Goal: Use online tool/utility: Utilize a website feature to perform a specific function

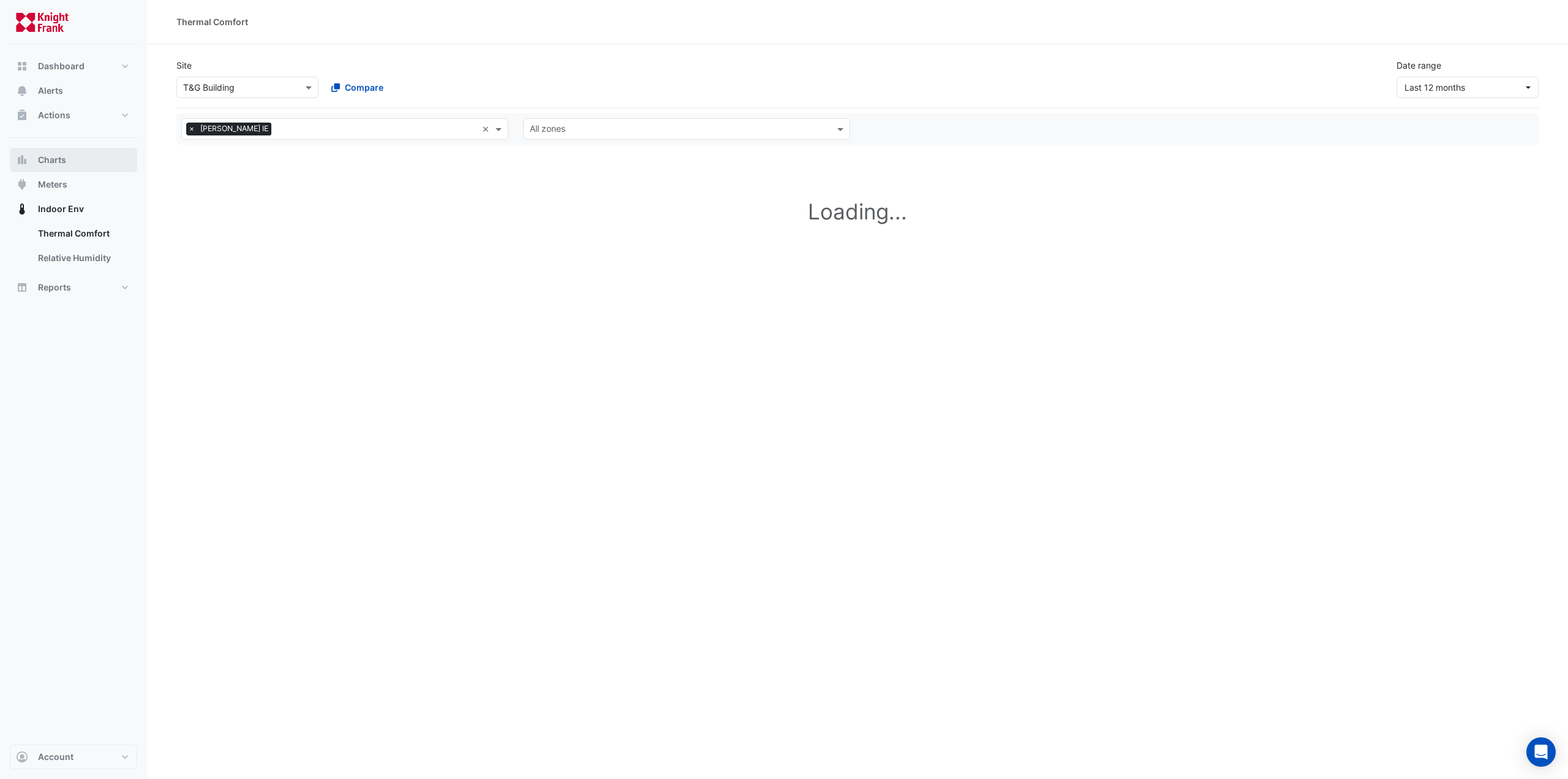
click at [50, 158] on span "Charts" at bounding box center [52, 160] width 28 height 12
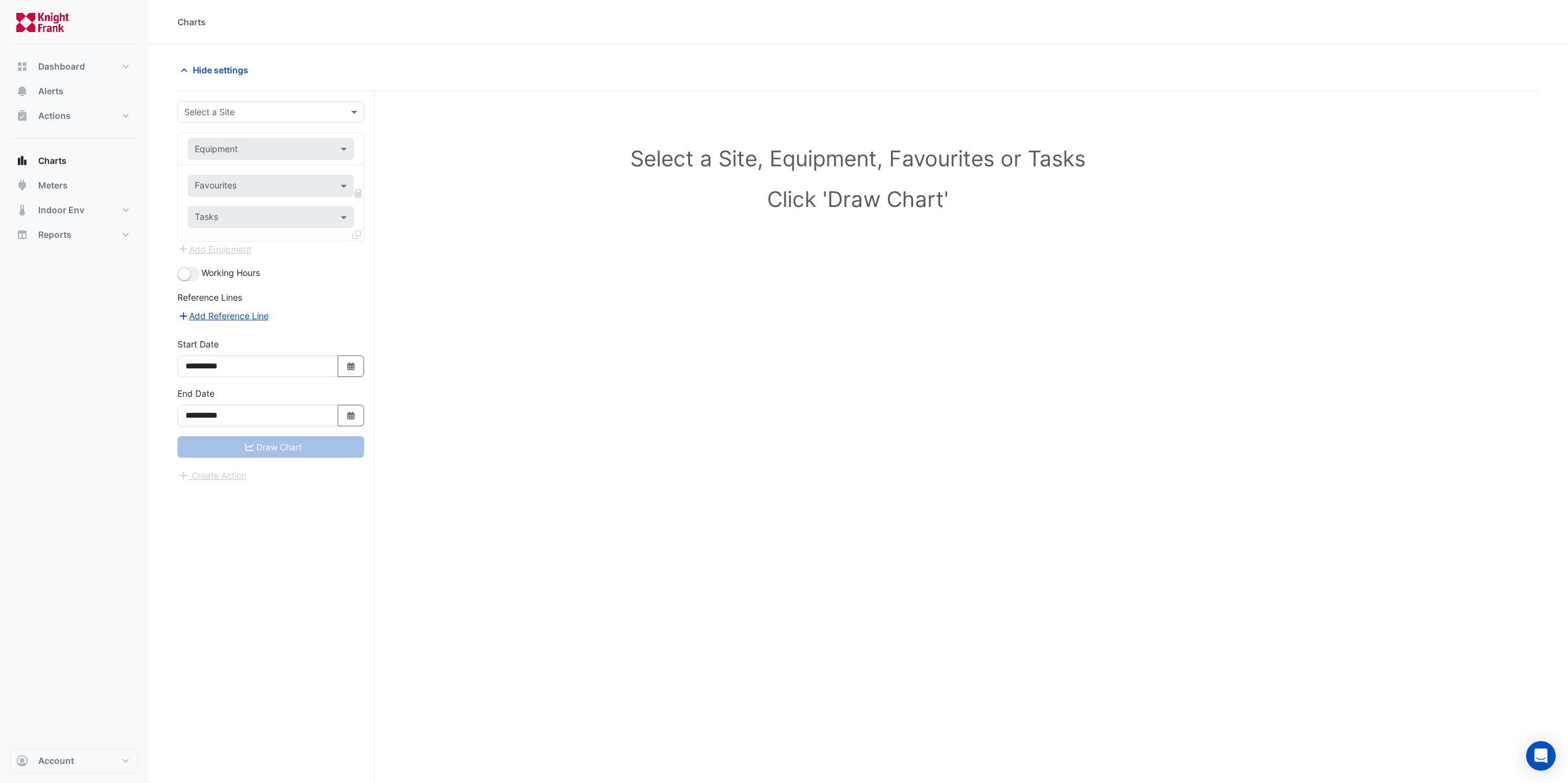
click at [240, 106] on input "text" at bounding box center [259, 112] width 148 height 13
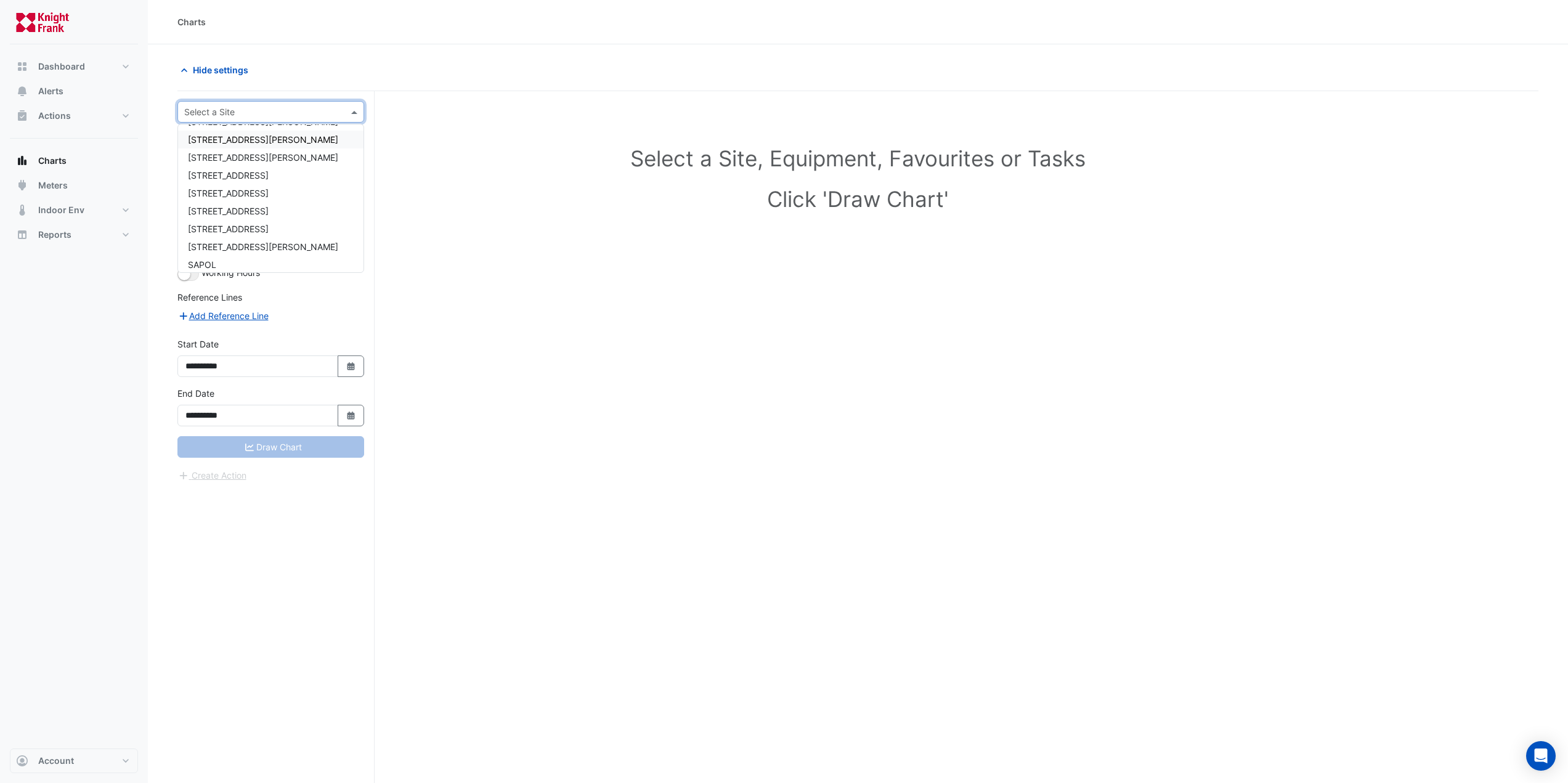
scroll to position [77, 0]
click at [244, 254] on div "T&G Building" at bounding box center [271, 259] width 185 height 18
click at [236, 151] on input "text" at bounding box center [259, 149] width 127 height 13
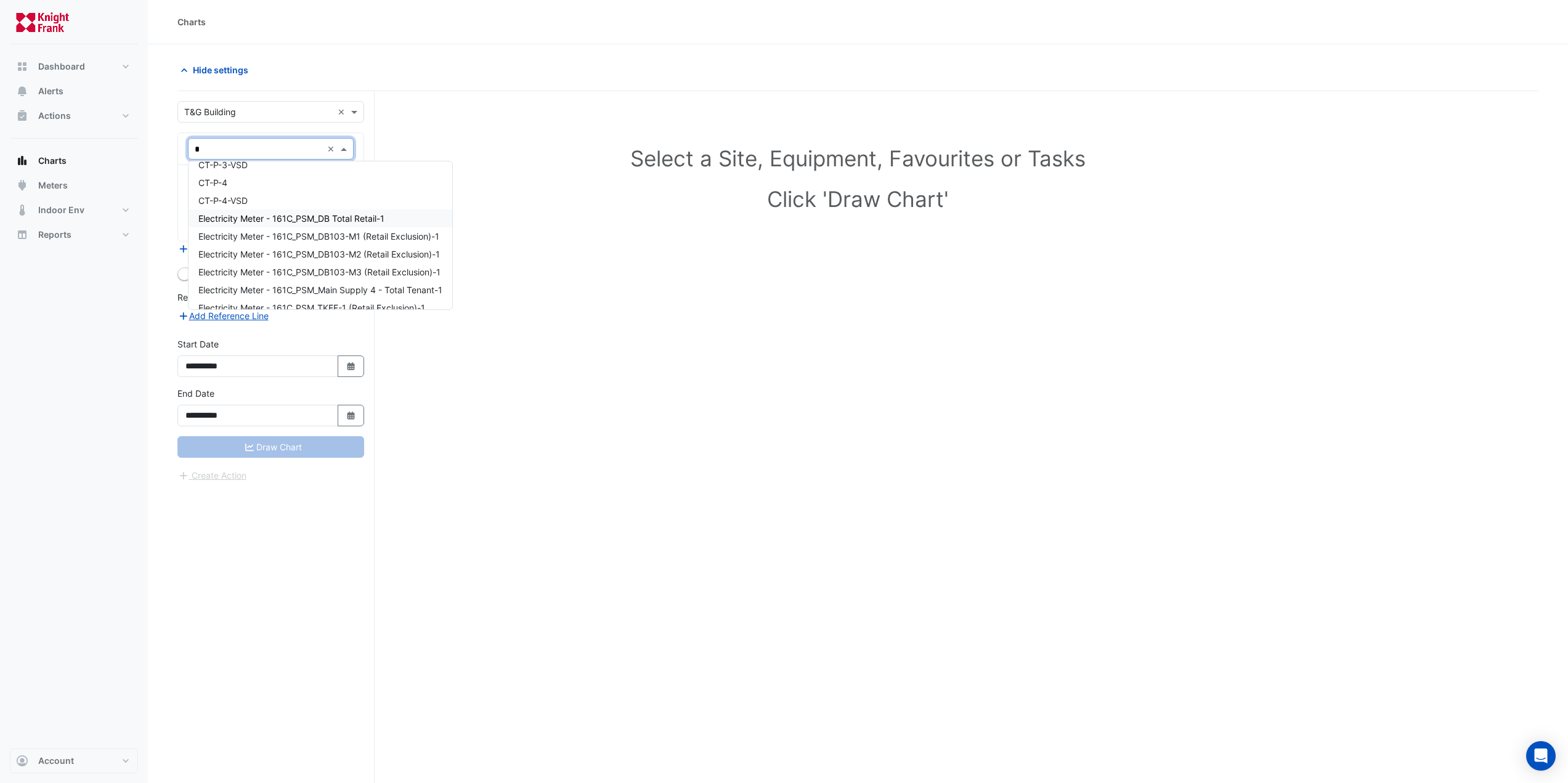
scroll to position [207, 0]
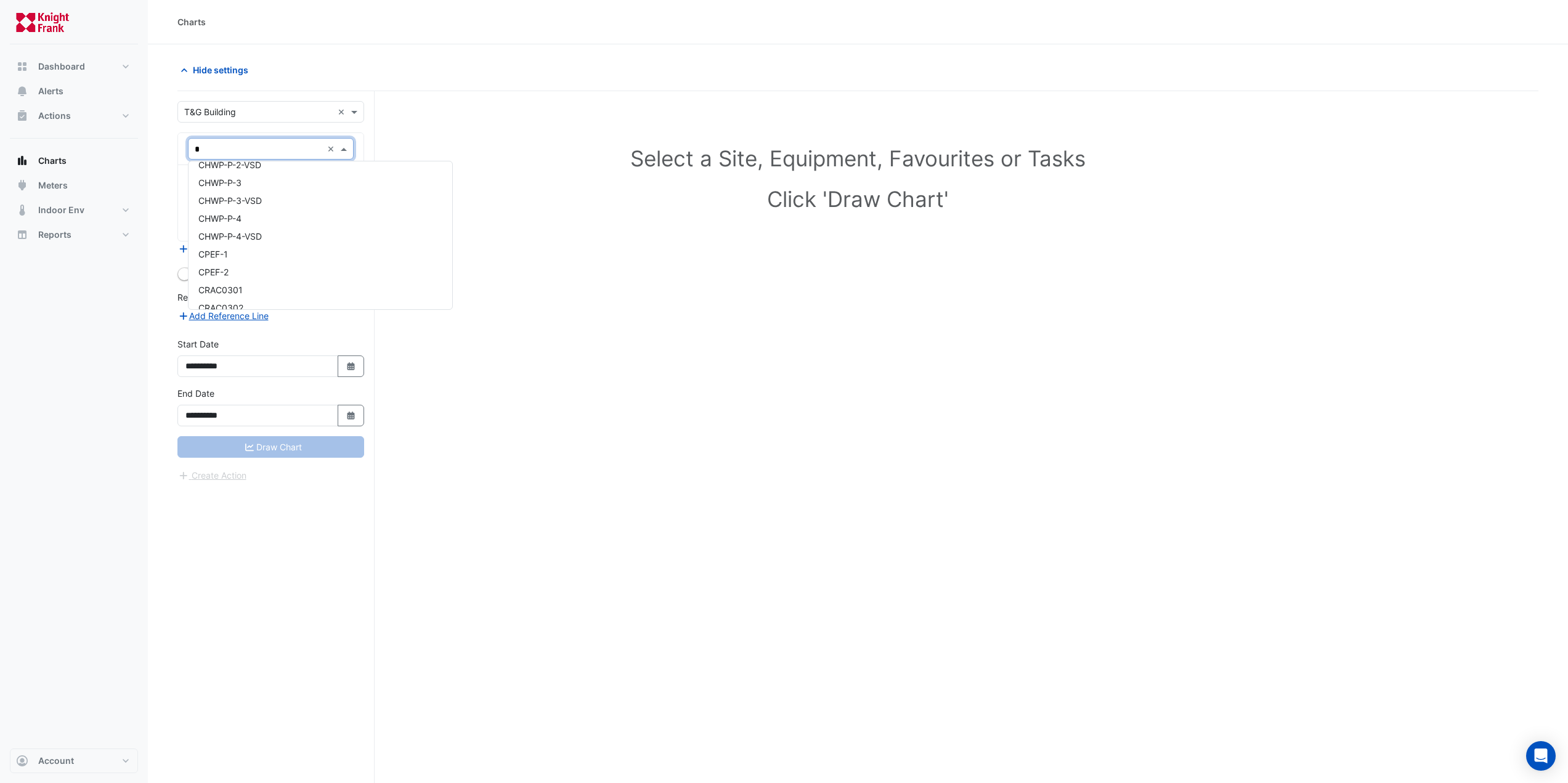
type input "**"
click at [301, 177] on div "CT-P-1" at bounding box center [320, 175] width 264 height 18
click at [250, 150] on input "text" at bounding box center [259, 149] width 127 height 13
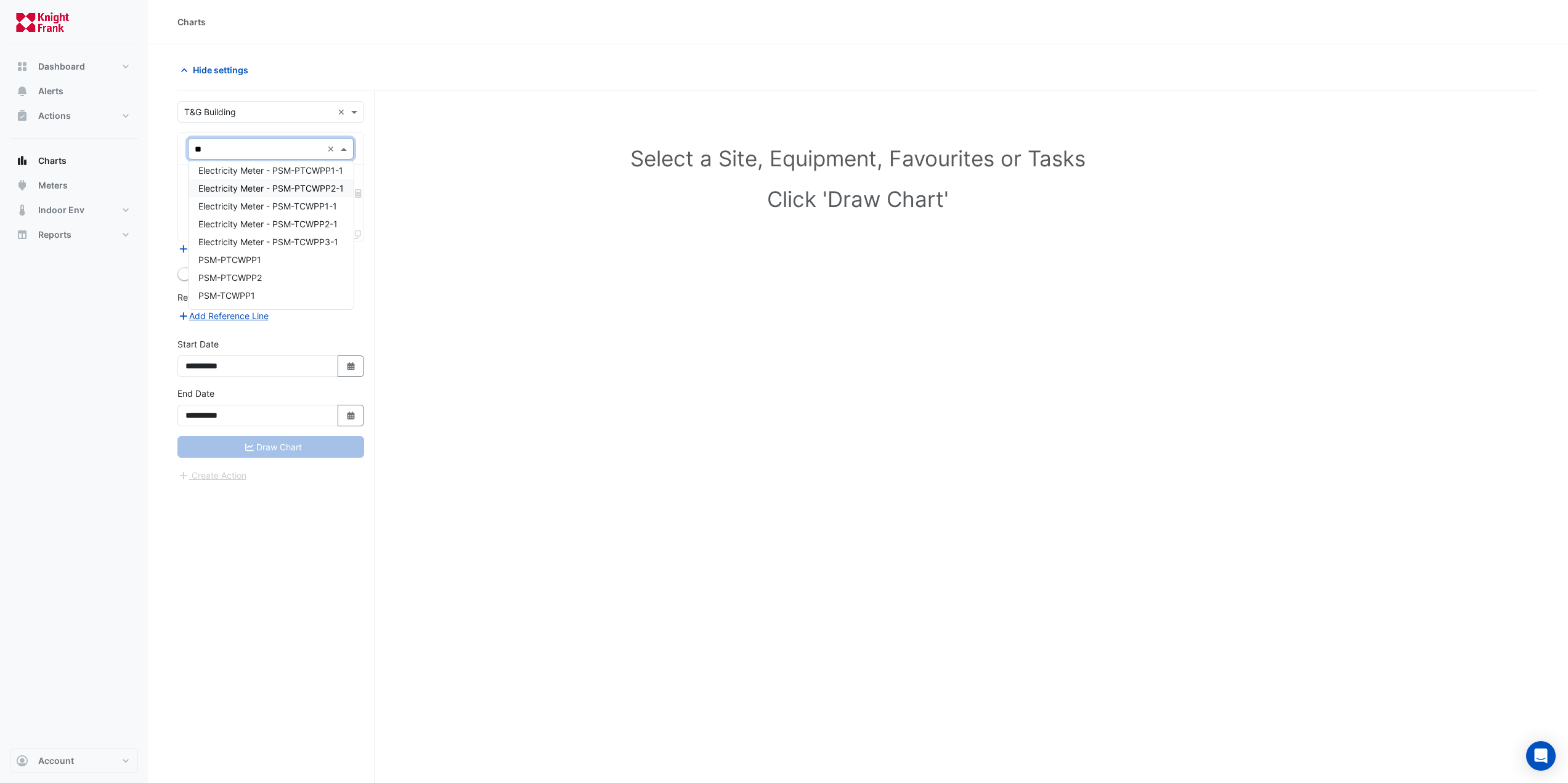
type input "*"
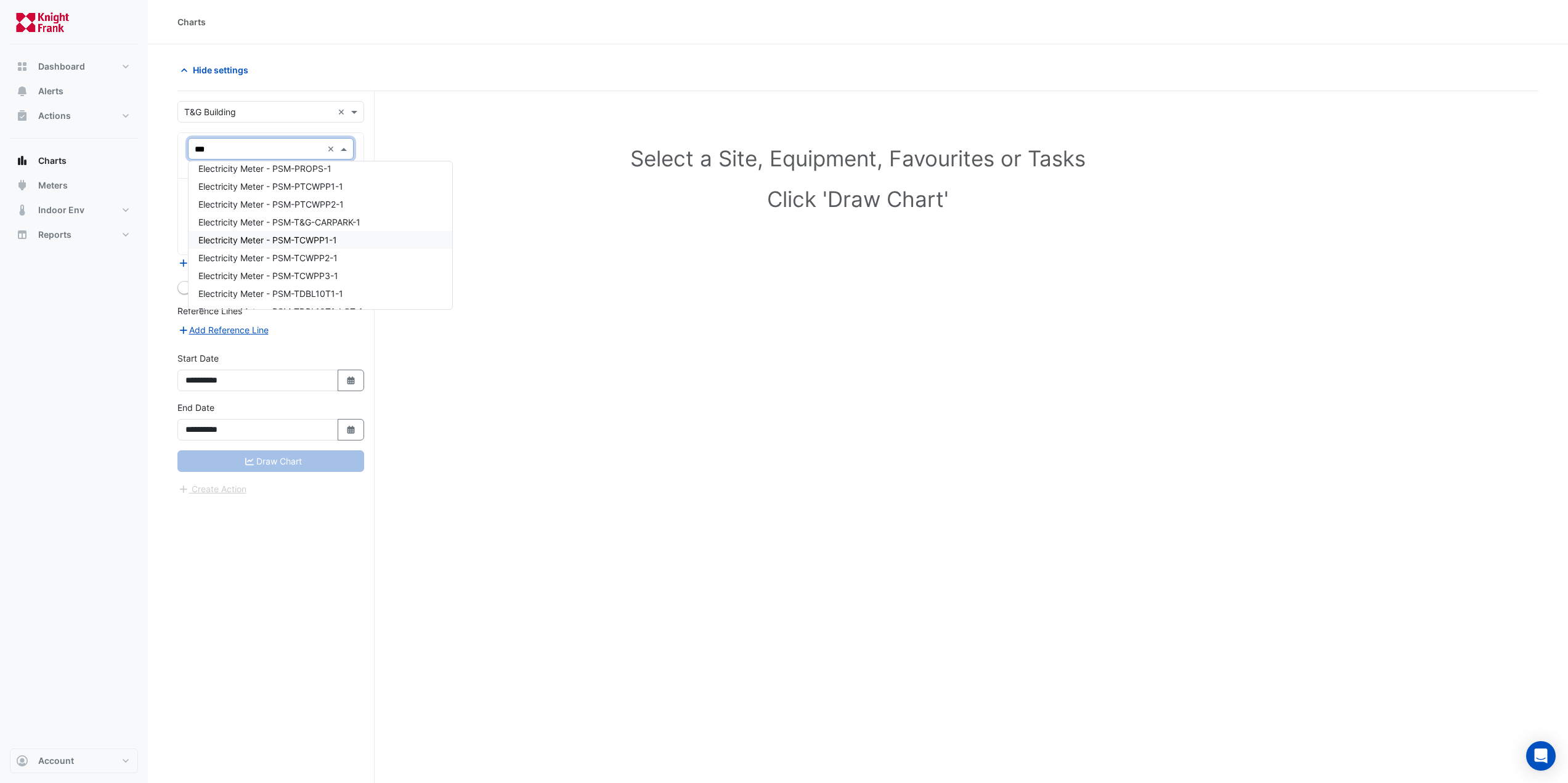
scroll to position [0, 0]
type input "*******"
drag, startPoint x: 244, startPoint y: 144, endPoint x: 115, endPoint y: 145, distance: 129.0
click at [115, 145] on div "Charts Hide settings Select a Site, Equipment, Favourites or Tasks Click 'Draw …" at bounding box center [784, 415] width 1568 height 830
type input "****"
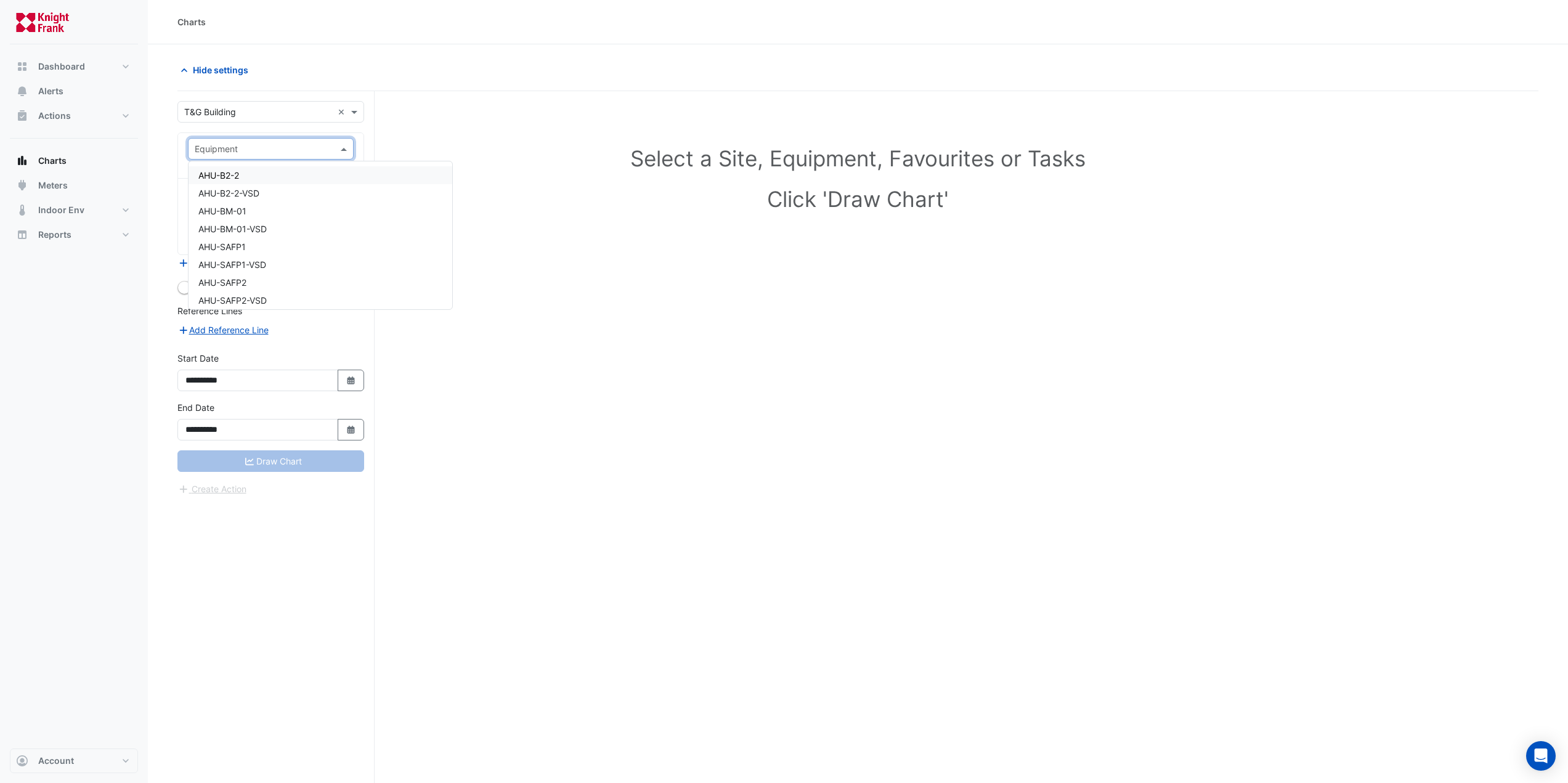
click at [283, 153] on input "text" at bounding box center [259, 149] width 127 height 13
type input "**"
click at [265, 179] on div "CT-P-1" at bounding box center [320, 175] width 264 height 18
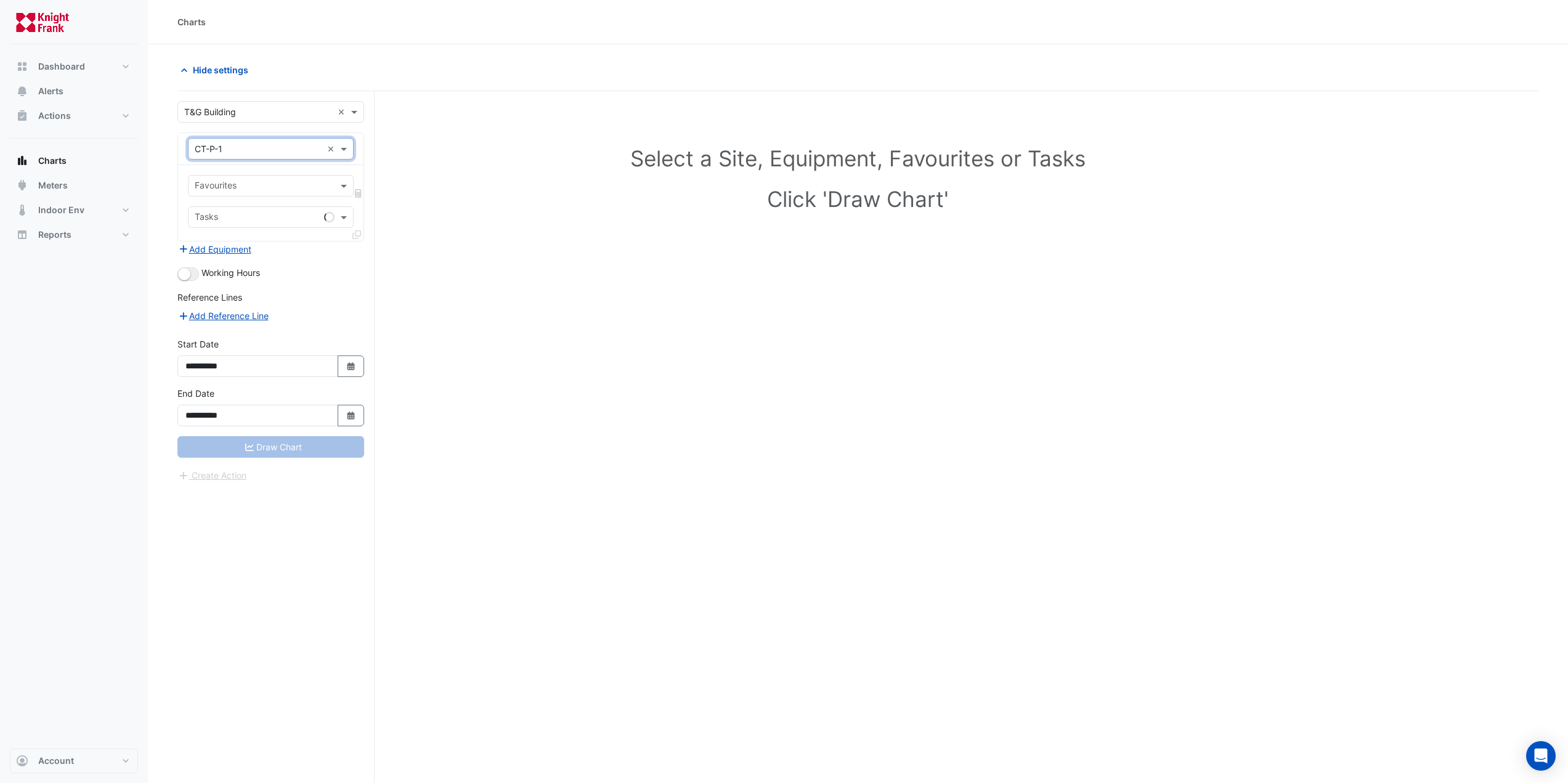
click at [250, 190] on input "text" at bounding box center [264, 186] width 138 height 13
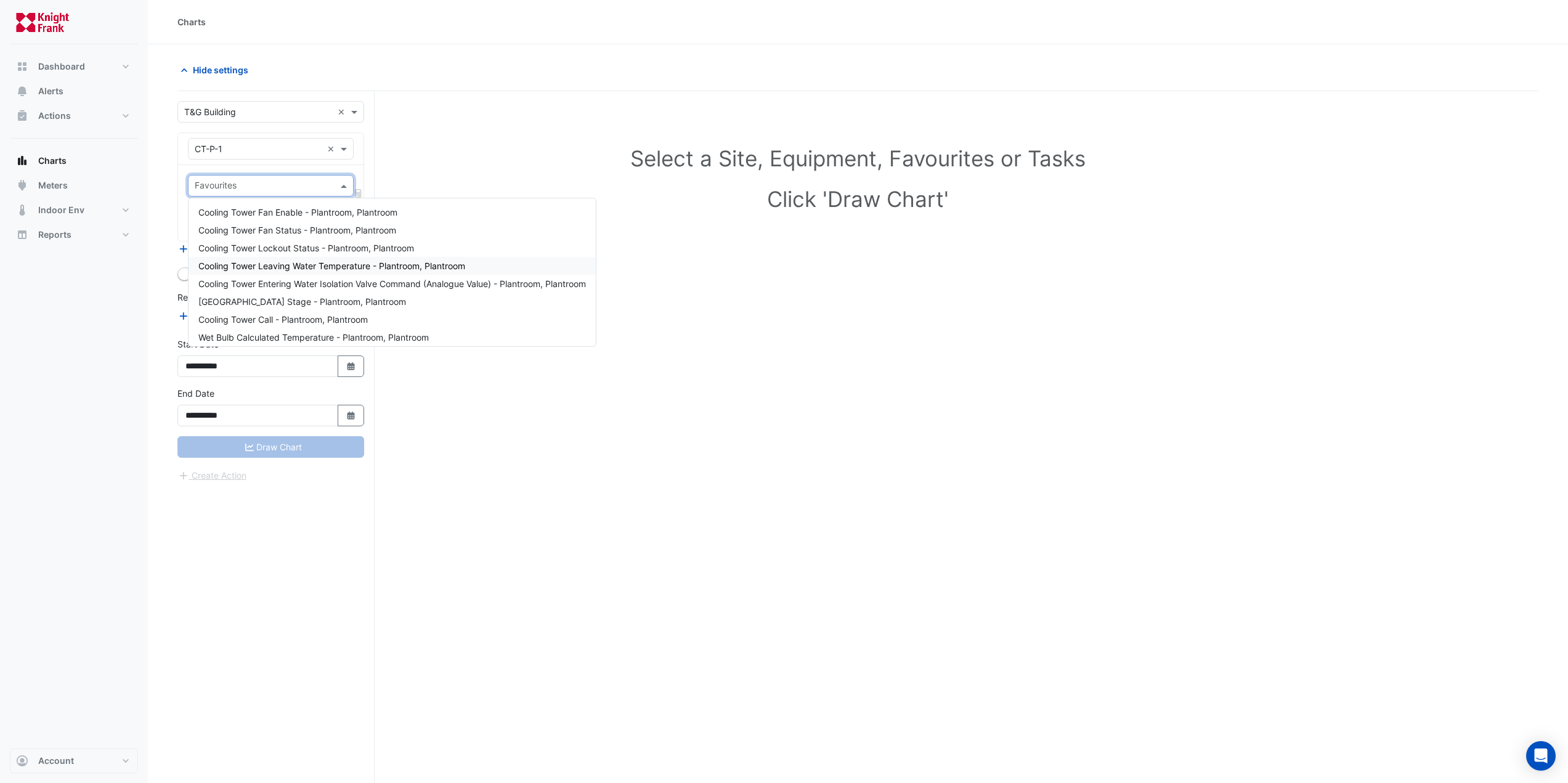
click at [436, 268] on span "Cooling Tower Leaving Water Temperature - Plantroom, Plantroom" at bounding box center [332, 266] width 267 height 11
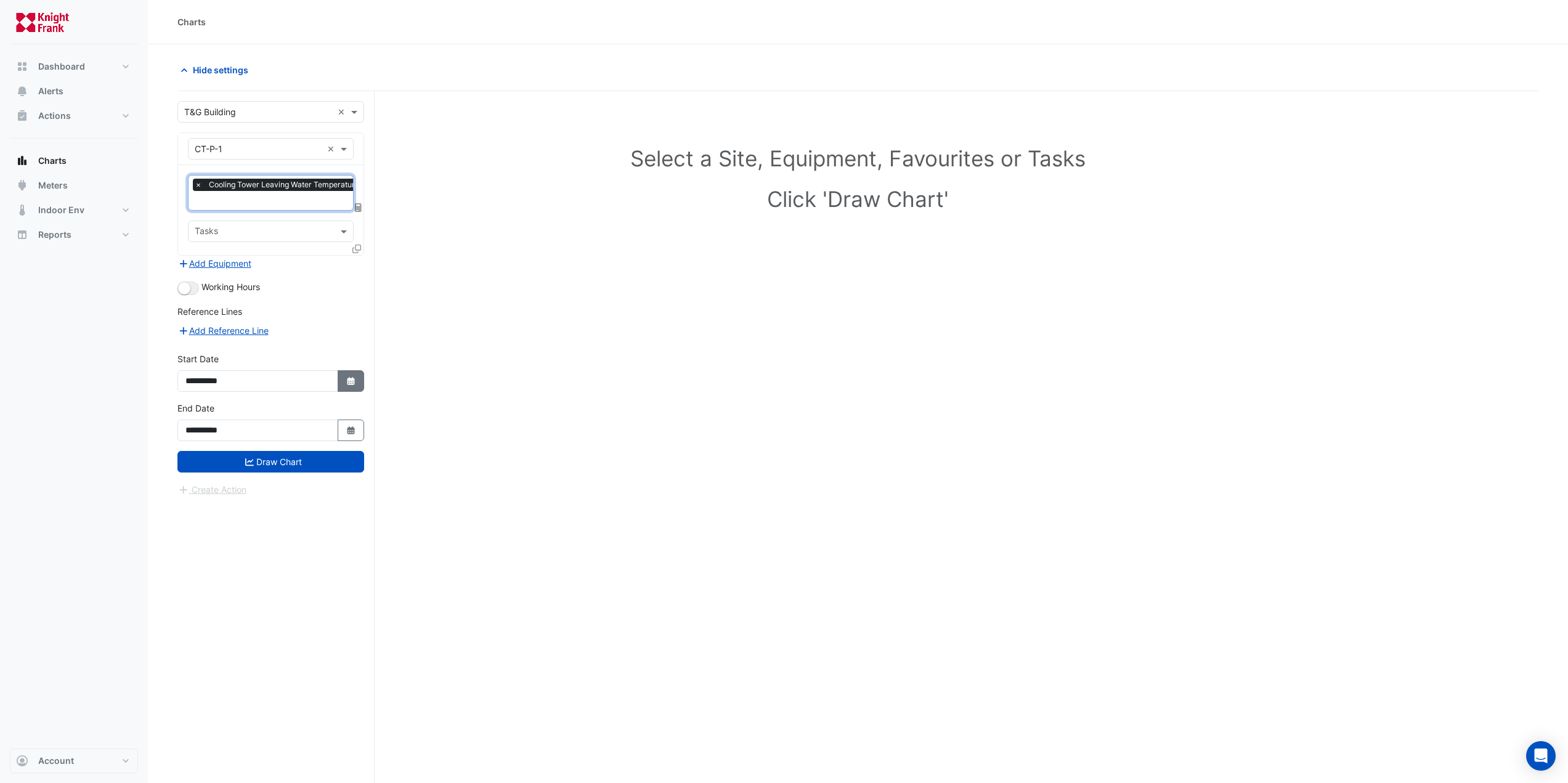
click at [351, 377] on icon "Select Date" at bounding box center [351, 381] width 11 height 9
select select "*"
select select "****"
click at [313, 219] on button "Next month" at bounding box center [316, 216] width 15 height 19
select select "**"
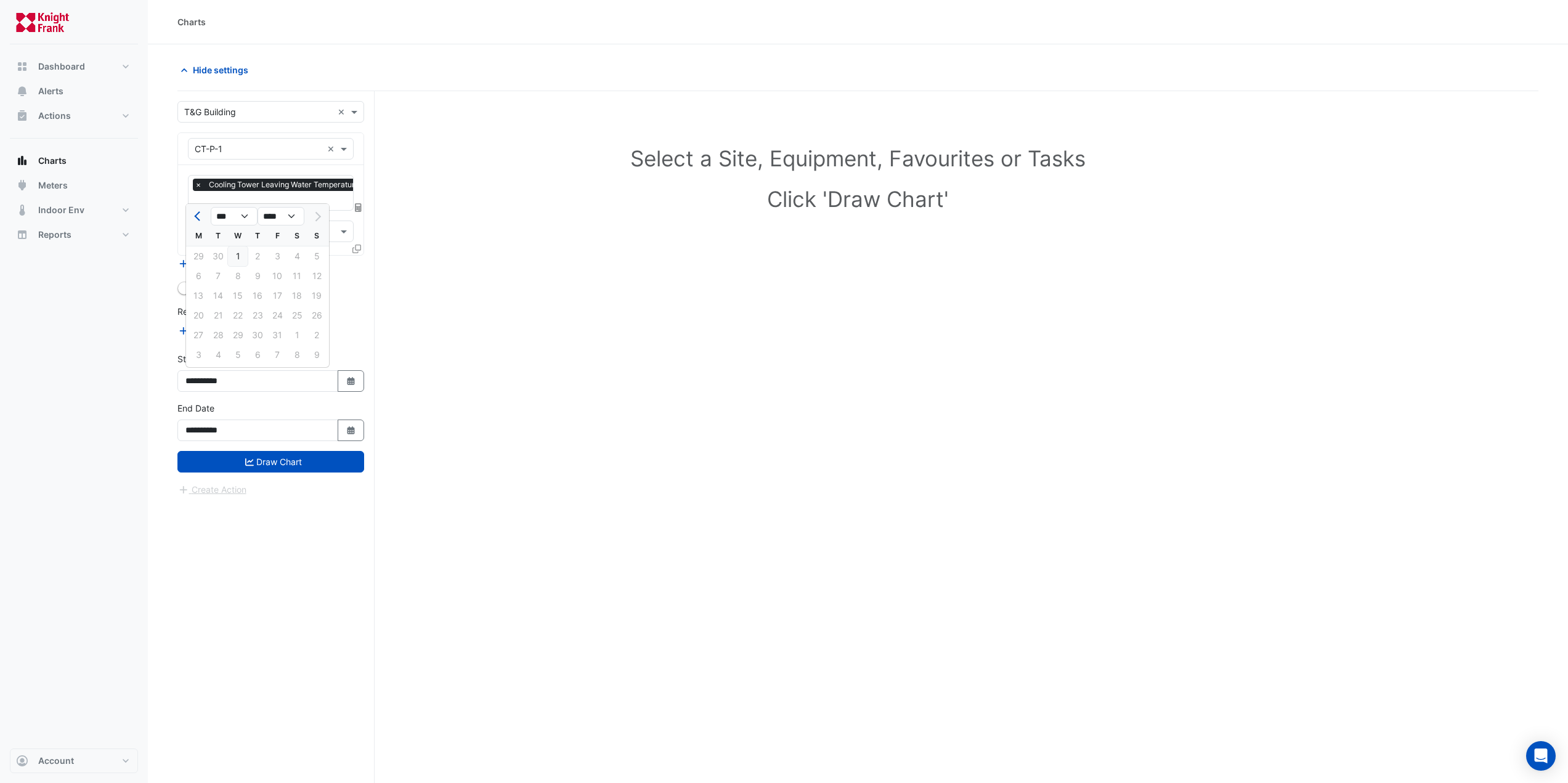
click at [236, 257] on div "1" at bounding box center [237, 256] width 19 height 19
type input "**********"
click at [311, 462] on button "Draw Chart" at bounding box center [270, 462] width 186 height 21
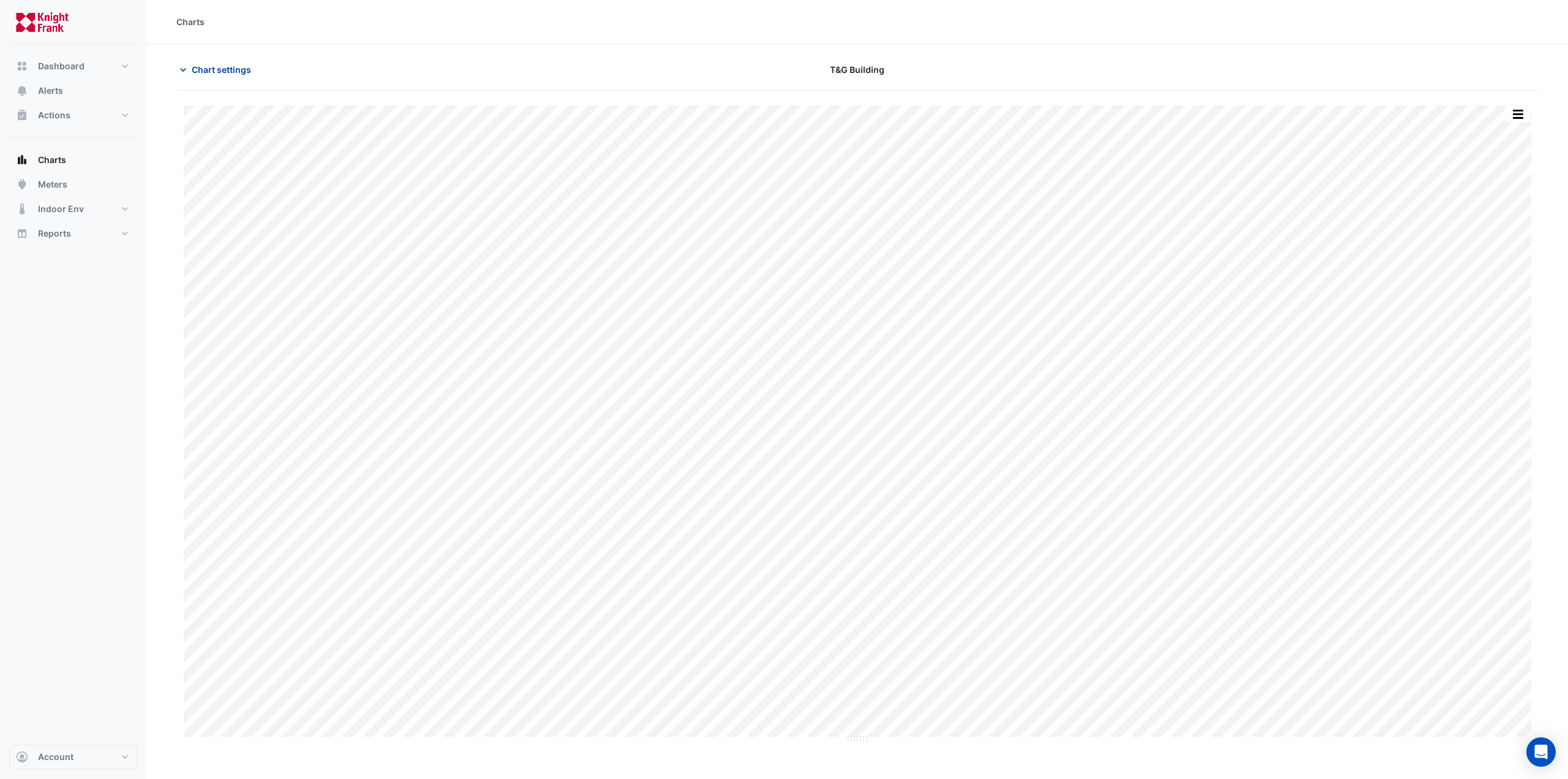
click at [223, 73] on span "Chart settings" at bounding box center [221, 69] width 60 height 13
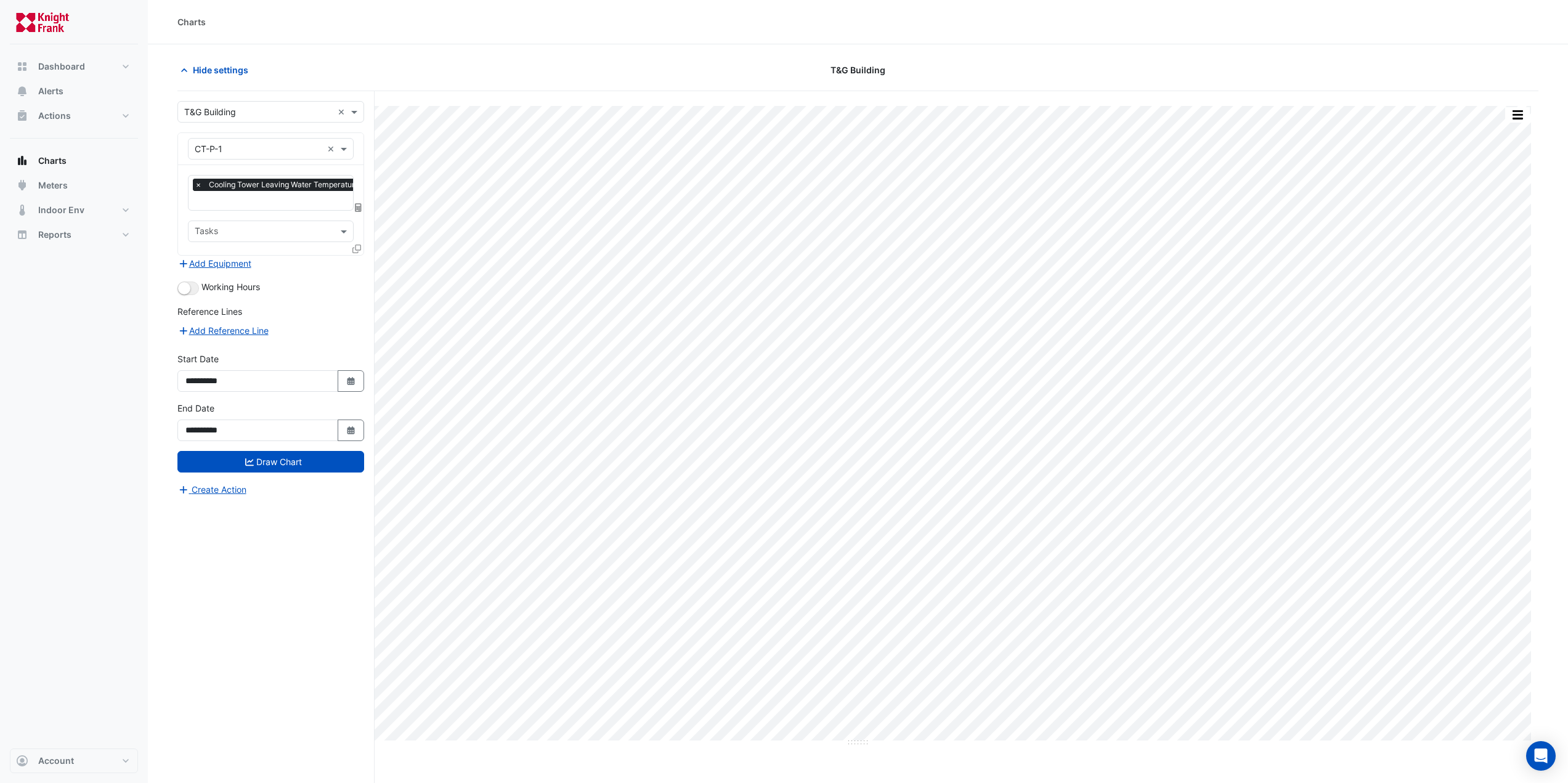
click at [197, 184] on span "×" at bounding box center [198, 184] width 11 height 12
click at [197, 192] on input "text" at bounding box center [264, 186] width 138 height 13
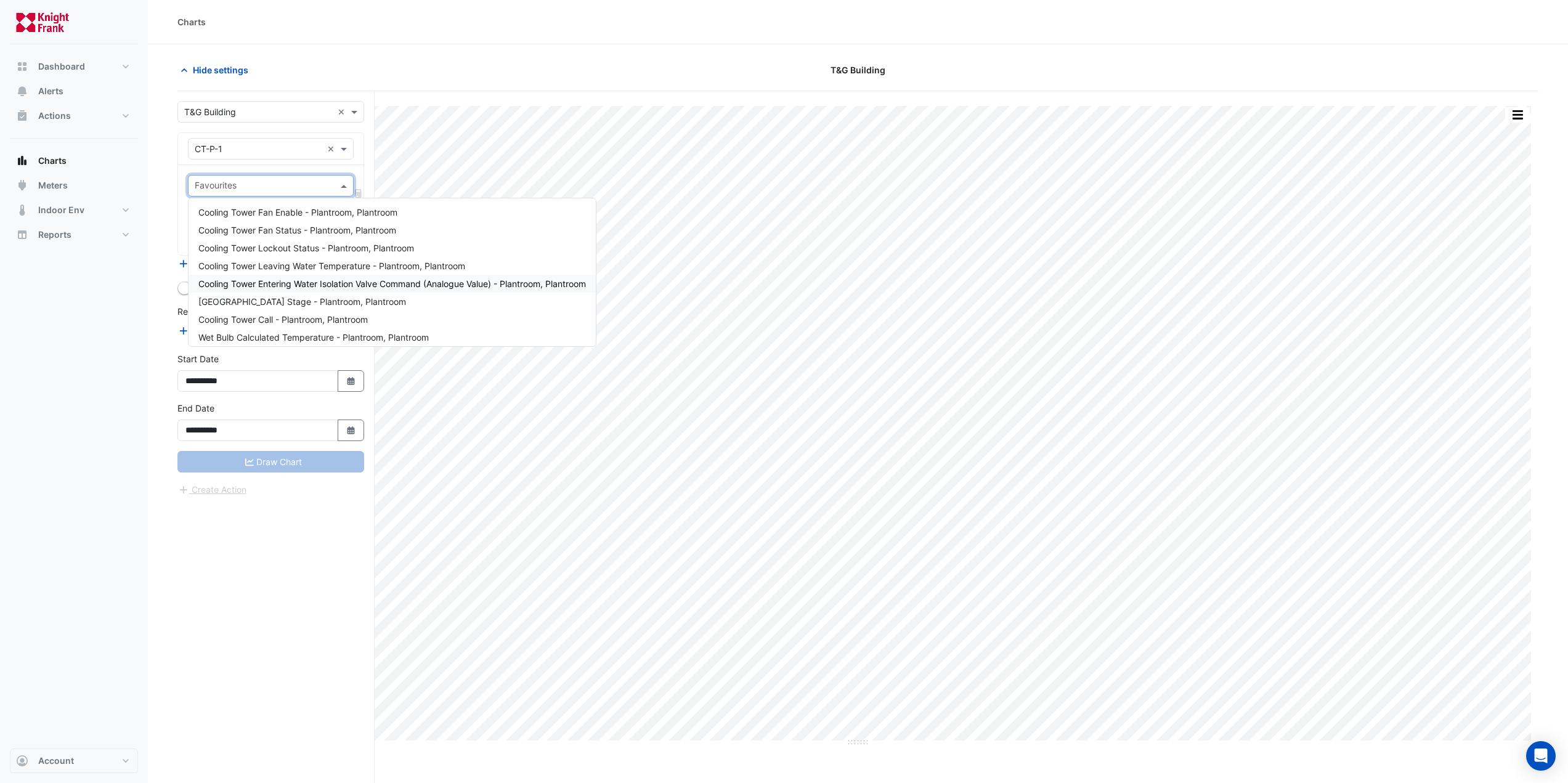
click at [415, 280] on span "Cooling Tower Entering Water Isolation Valve Command (Analogue Value) - Plantro…" at bounding box center [392, 283] width 388 height 11
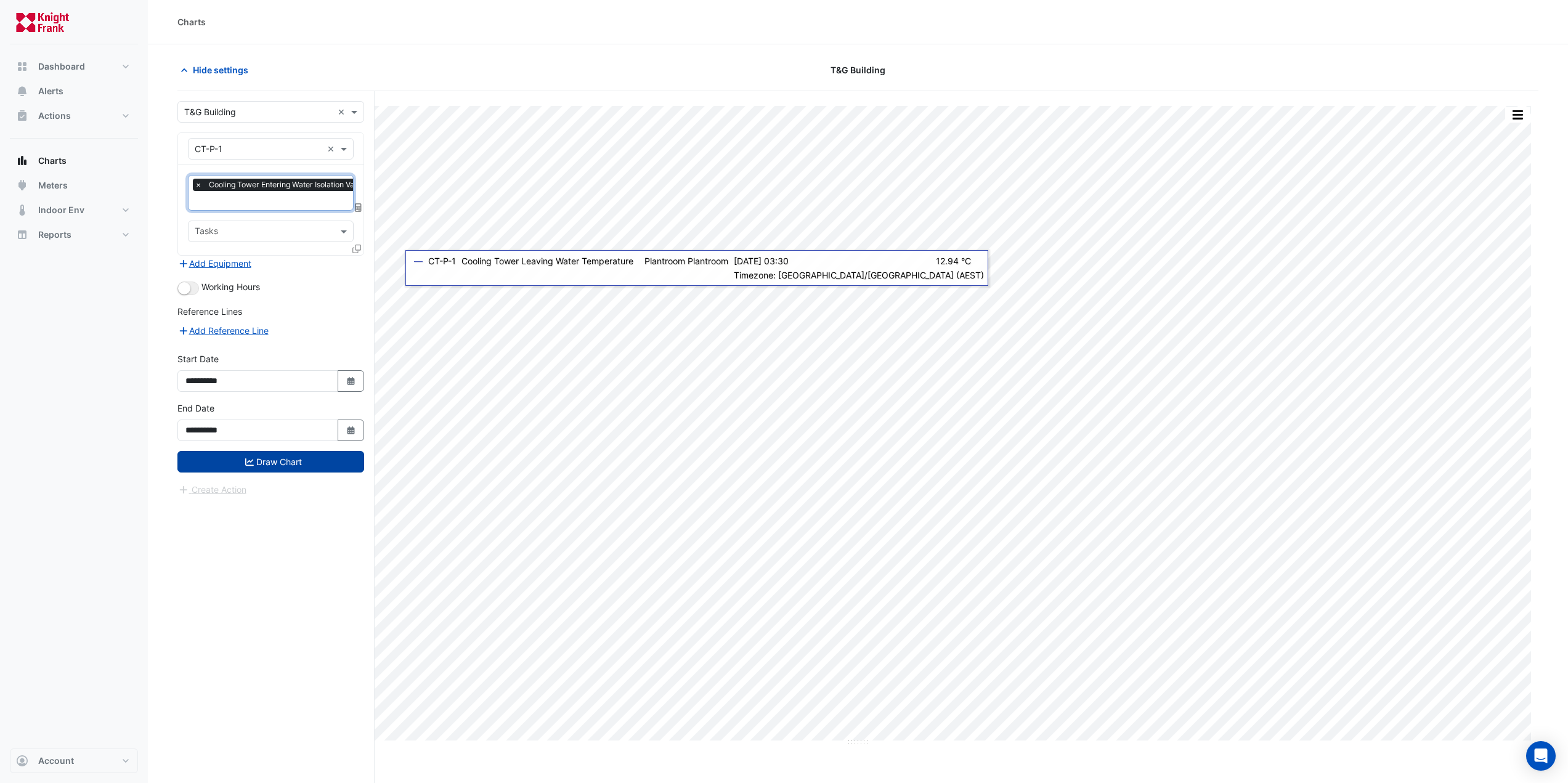
click at [248, 467] on button "Draw Chart" at bounding box center [270, 462] width 186 height 21
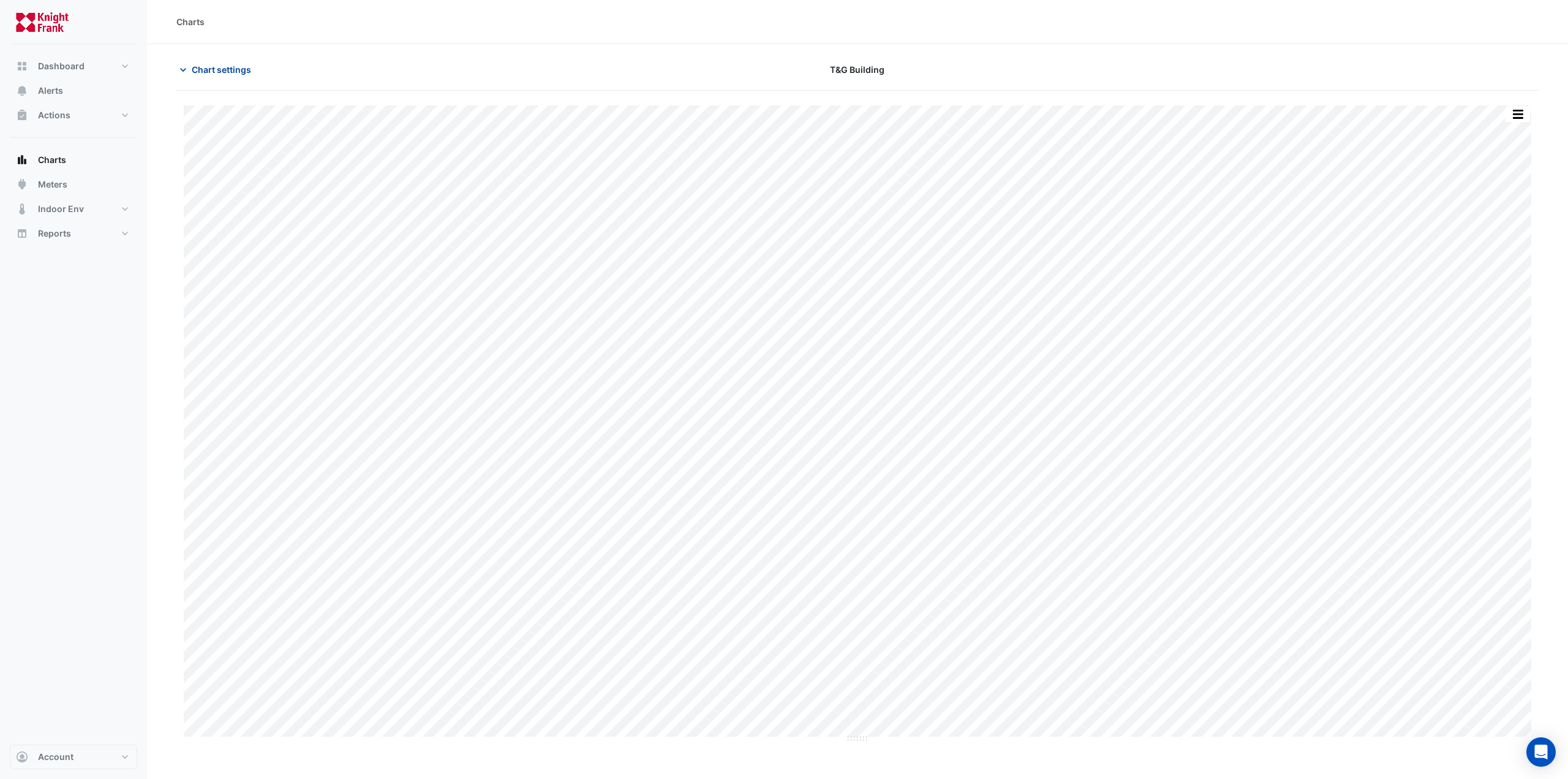
click at [234, 78] on button "Chart settings" at bounding box center [218, 69] width 83 height 21
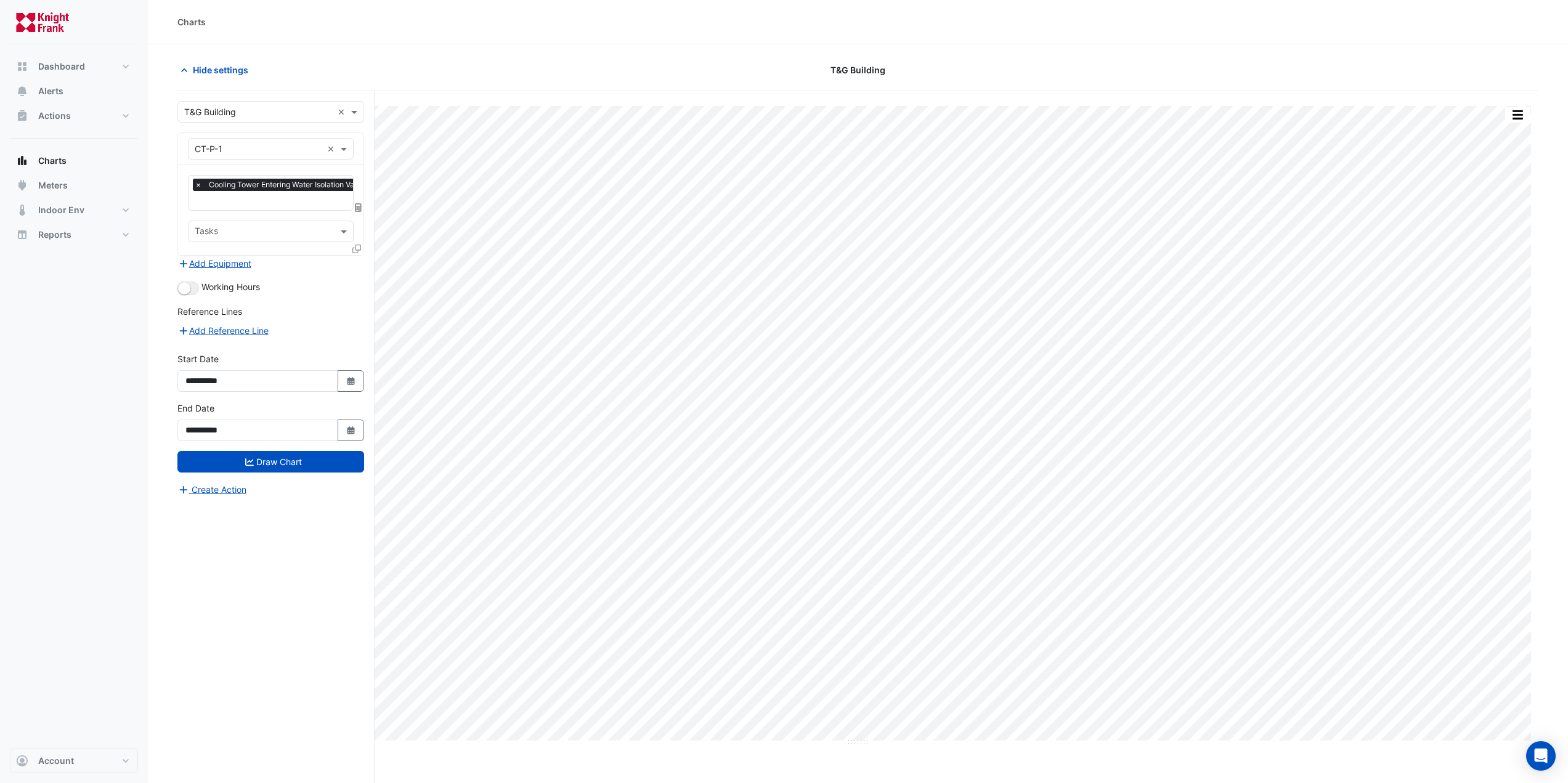
click at [194, 184] on span "×" at bounding box center [198, 184] width 11 height 12
click at [207, 185] on input "text" at bounding box center [264, 186] width 138 height 13
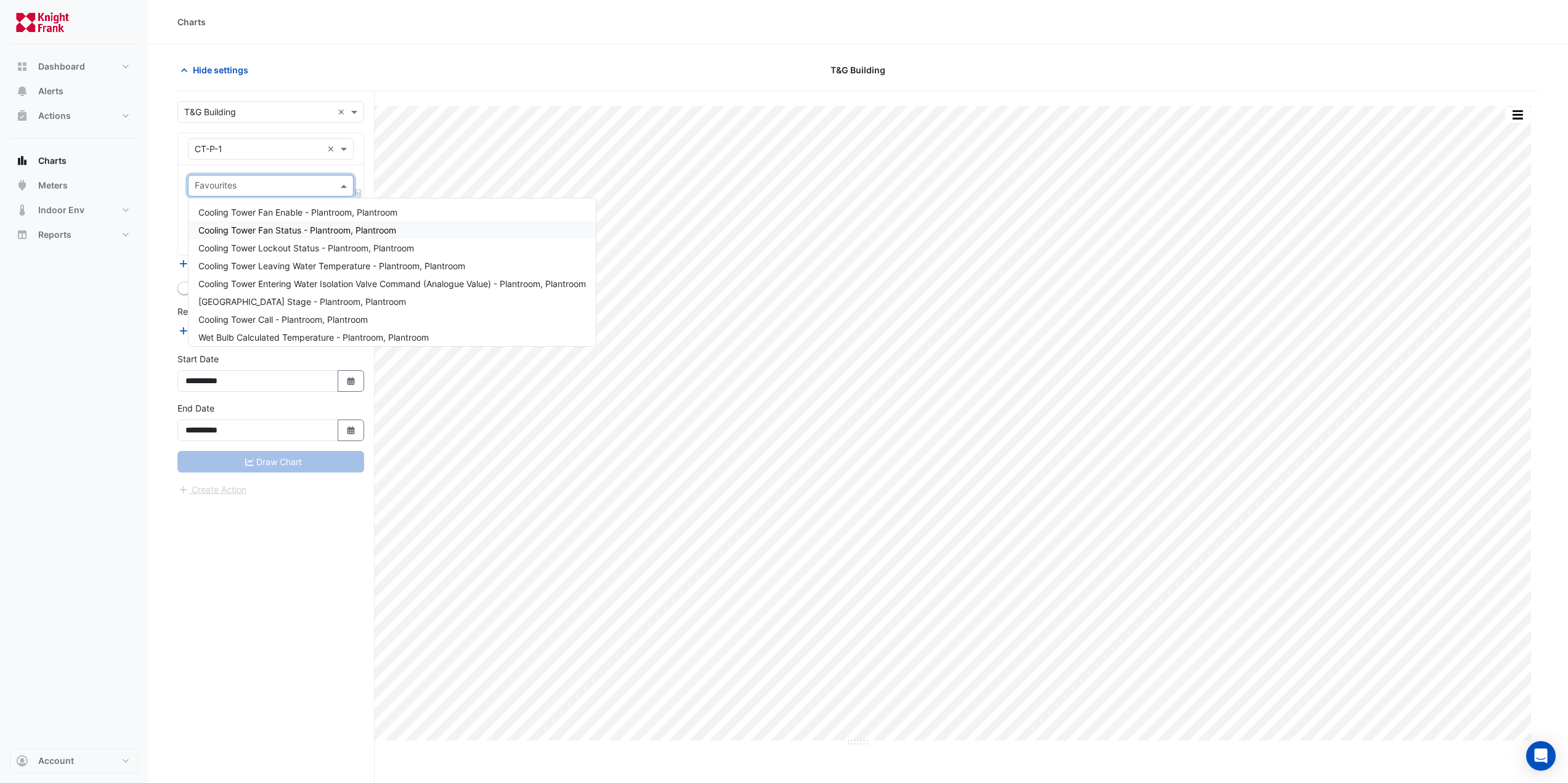
click at [323, 154] on div at bounding box center [271, 148] width 164 height 14
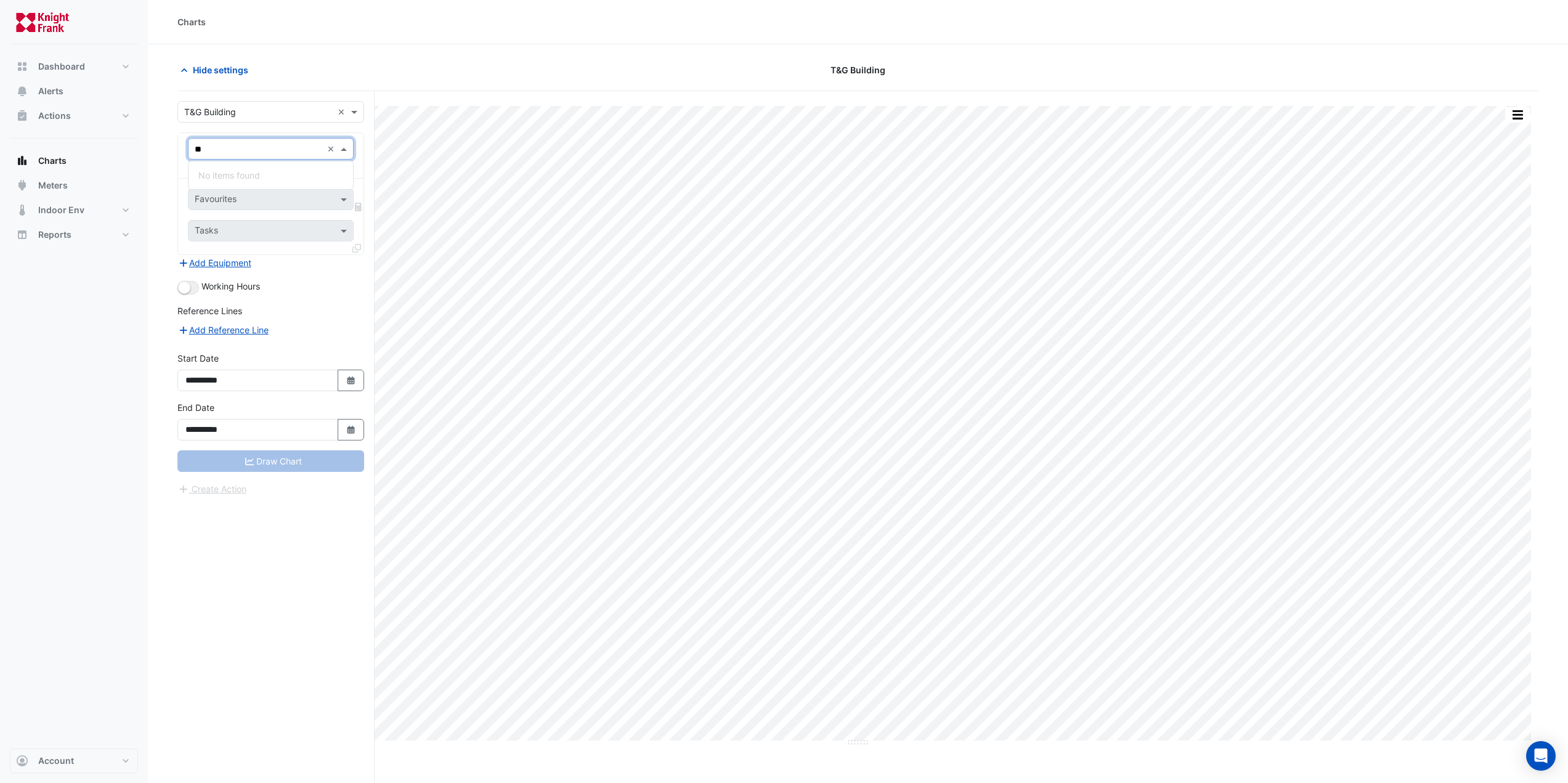
type input "*"
type input "**"
click at [281, 211] on div "CT-P-2" at bounding box center [320, 211] width 264 height 18
click at [320, 148] on input "text" at bounding box center [259, 149] width 127 height 13
type input "*"
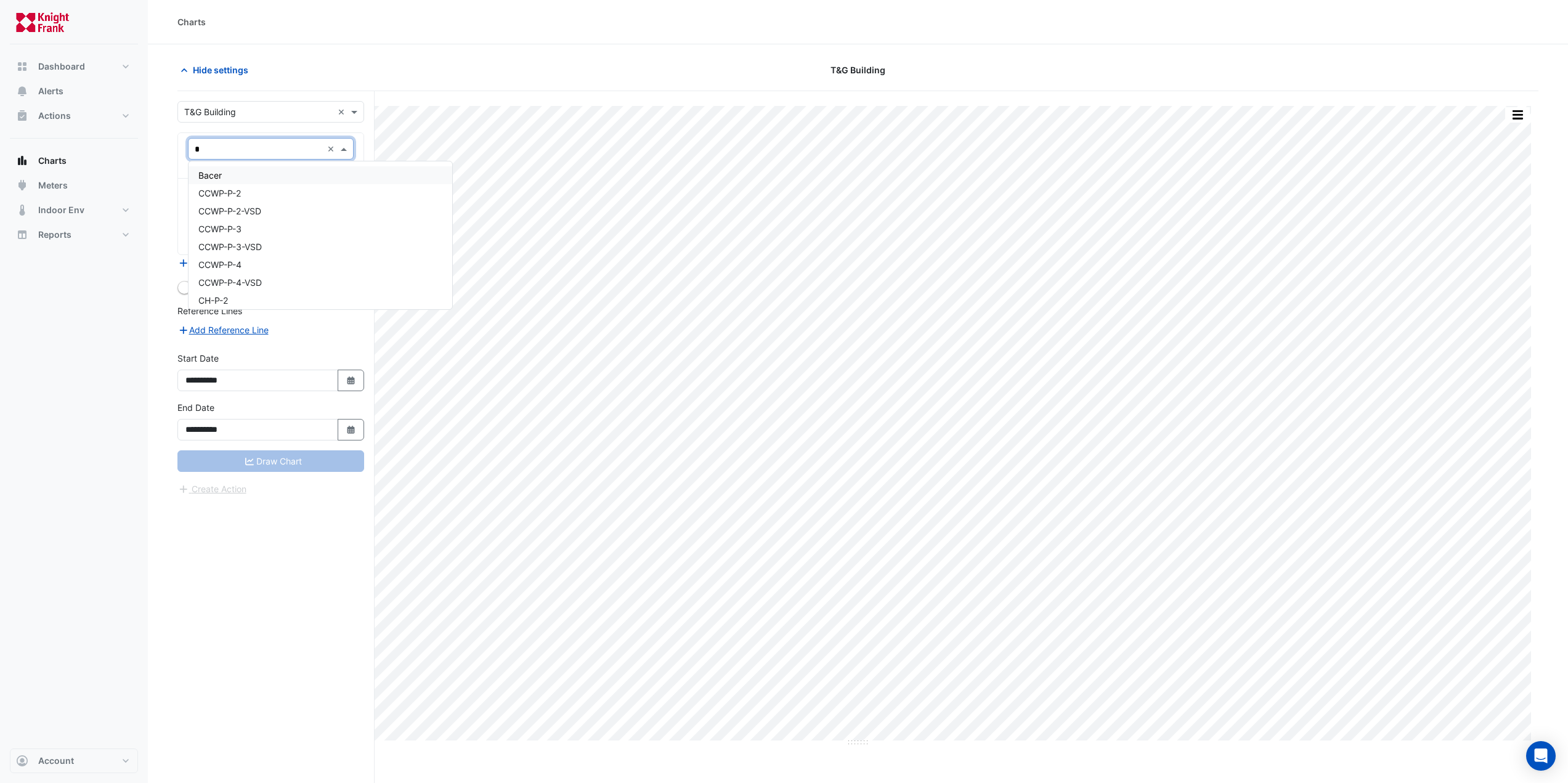
drag, startPoint x: 211, startPoint y: 147, endPoint x: 176, endPoint y: 144, distance: 35.1
click at [176, 144] on section "Hide settings T&G Building Print Save as JPEG Save as PNG Pivot Data Table Expo…" at bounding box center [857, 437] width 1420 height 786
type input "**"
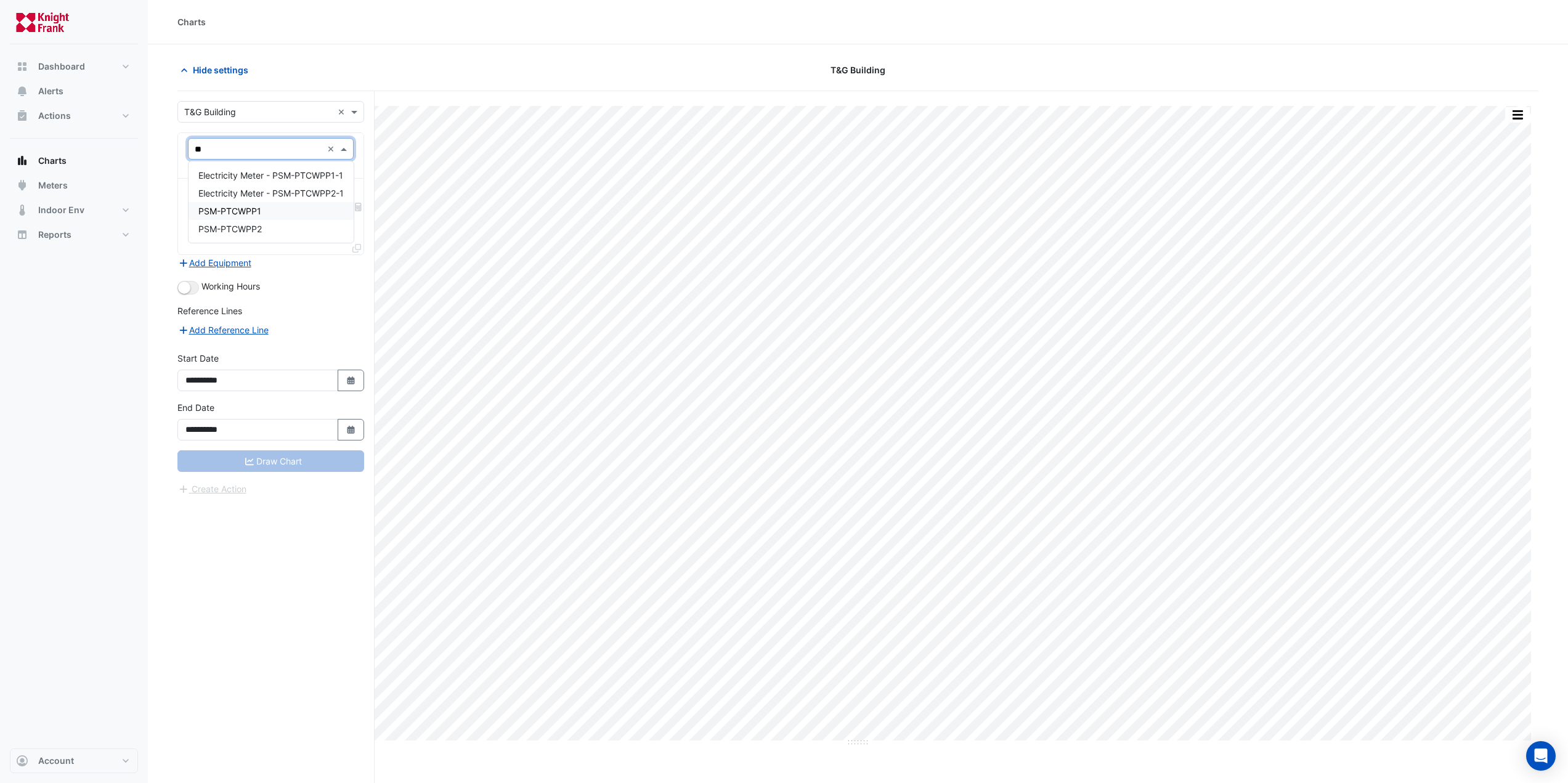
click at [284, 213] on div "PSM-PTCWPP1" at bounding box center [271, 211] width 165 height 18
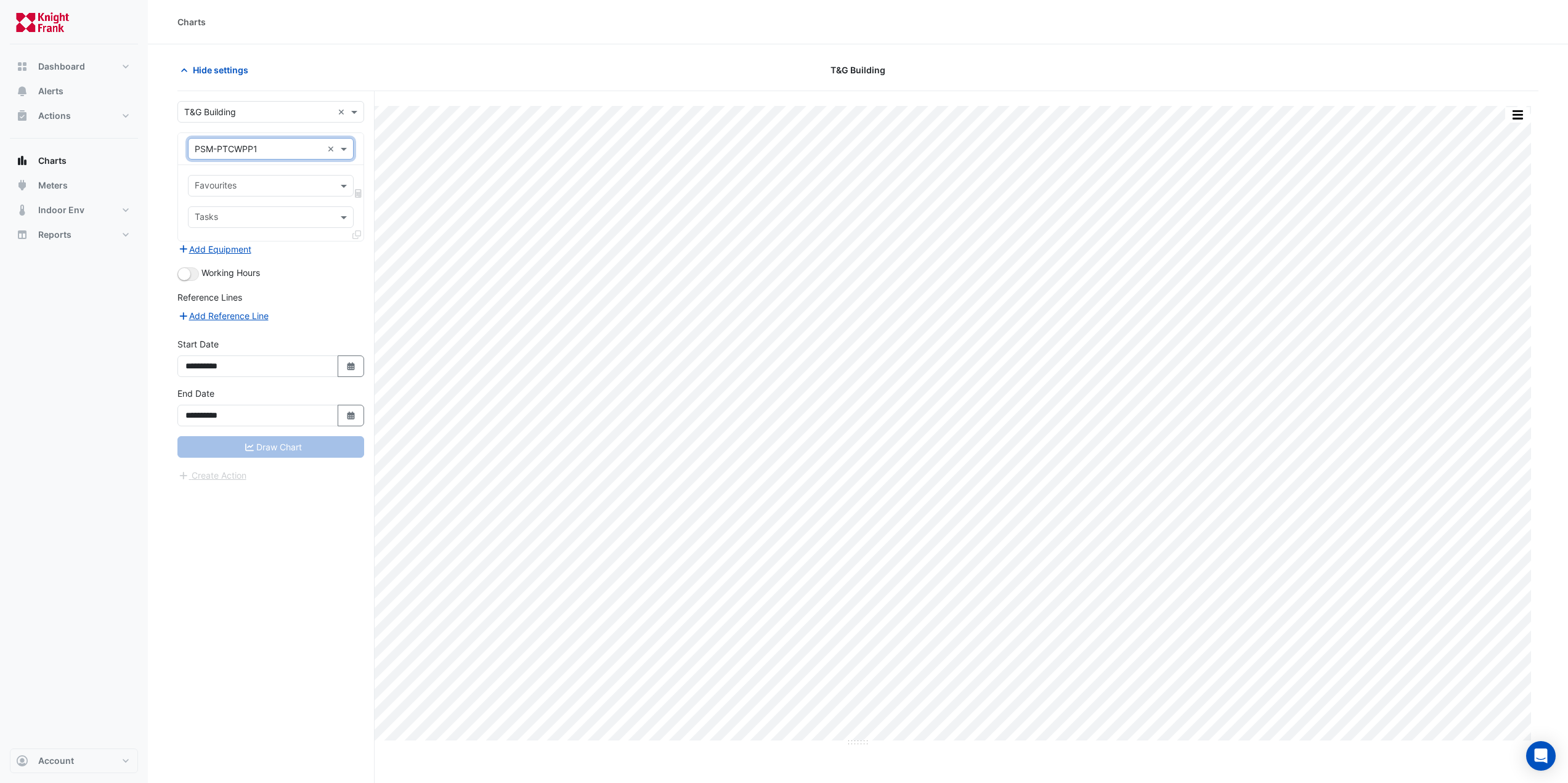
click at [285, 188] on input "text" at bounding box center [264, 186] width 138 height 13
click at [297, 189] on input "text" at bounding box center [264, 186] width 138 height 13
click at [304, 152] on input "text" at bounding box center [259, 149] width 127 height 13
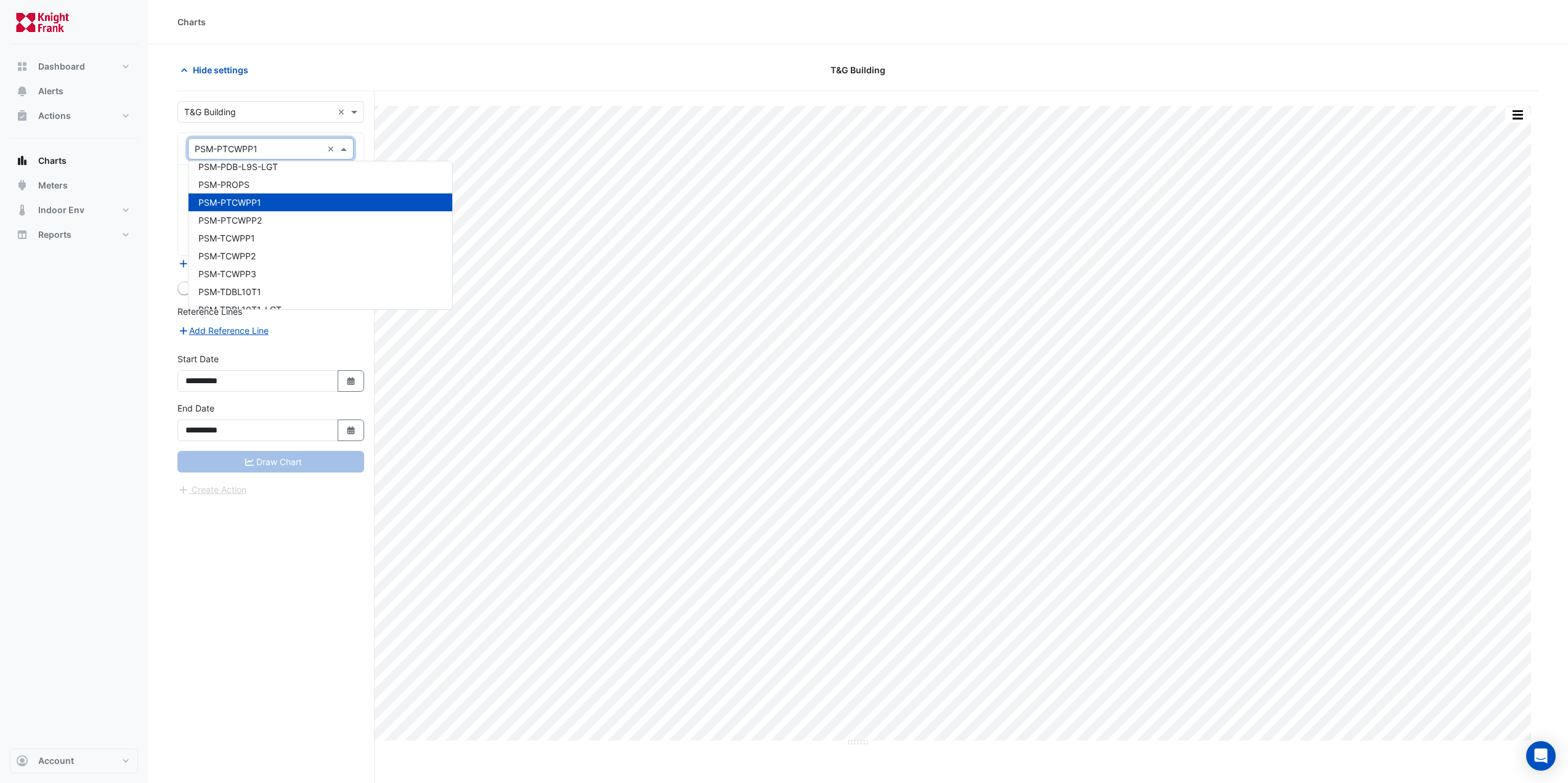
scroll to position [7804, 0]
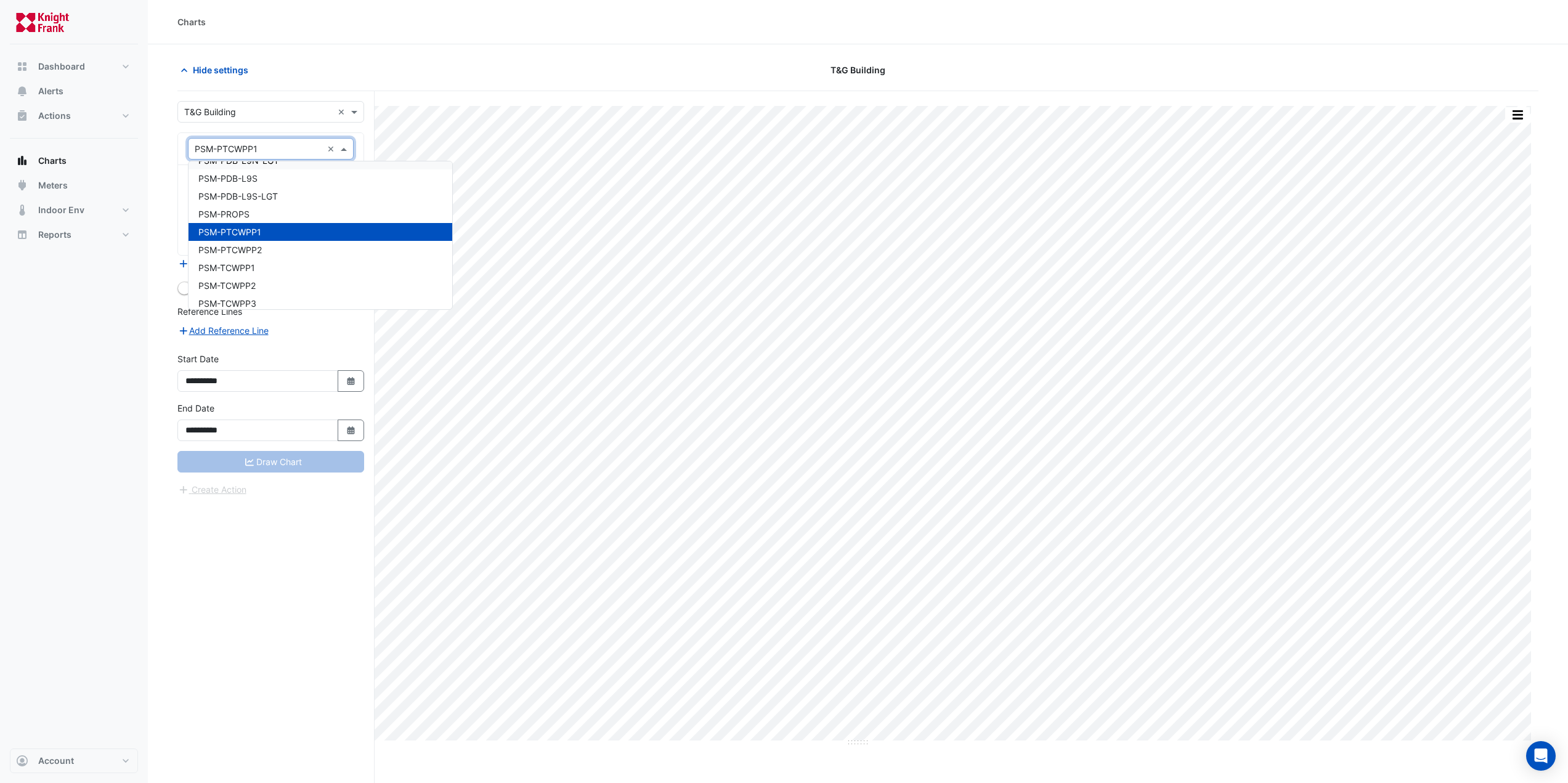
drag, startPoint x: 276, startPoint y: 150, endPoint x: 179, endPoint y: 148, distance: 97.0
click at [180, 148] on div "× PSM-PTCWPP1 ×" at bounding box center [271, 149] width 185 height 32
click at [215, 147] on input "text" at bounding box center [259, 149] width 127 height 13
type input "*"
type input "***"
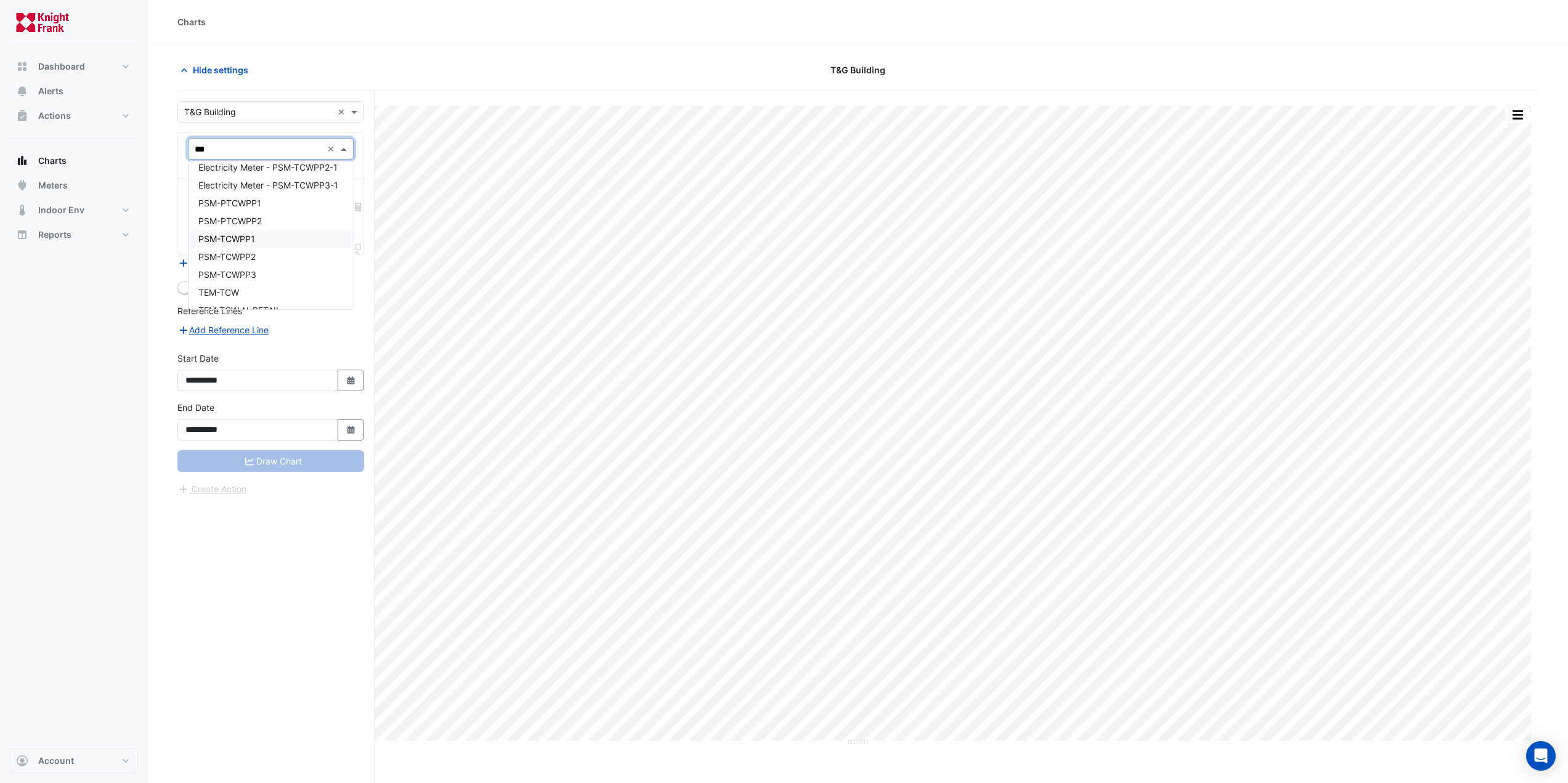
scroll to position [94, 0]
click at [284, 261] on div "TEM-TCW" at bounding box center [271, 260] width 165 height 18
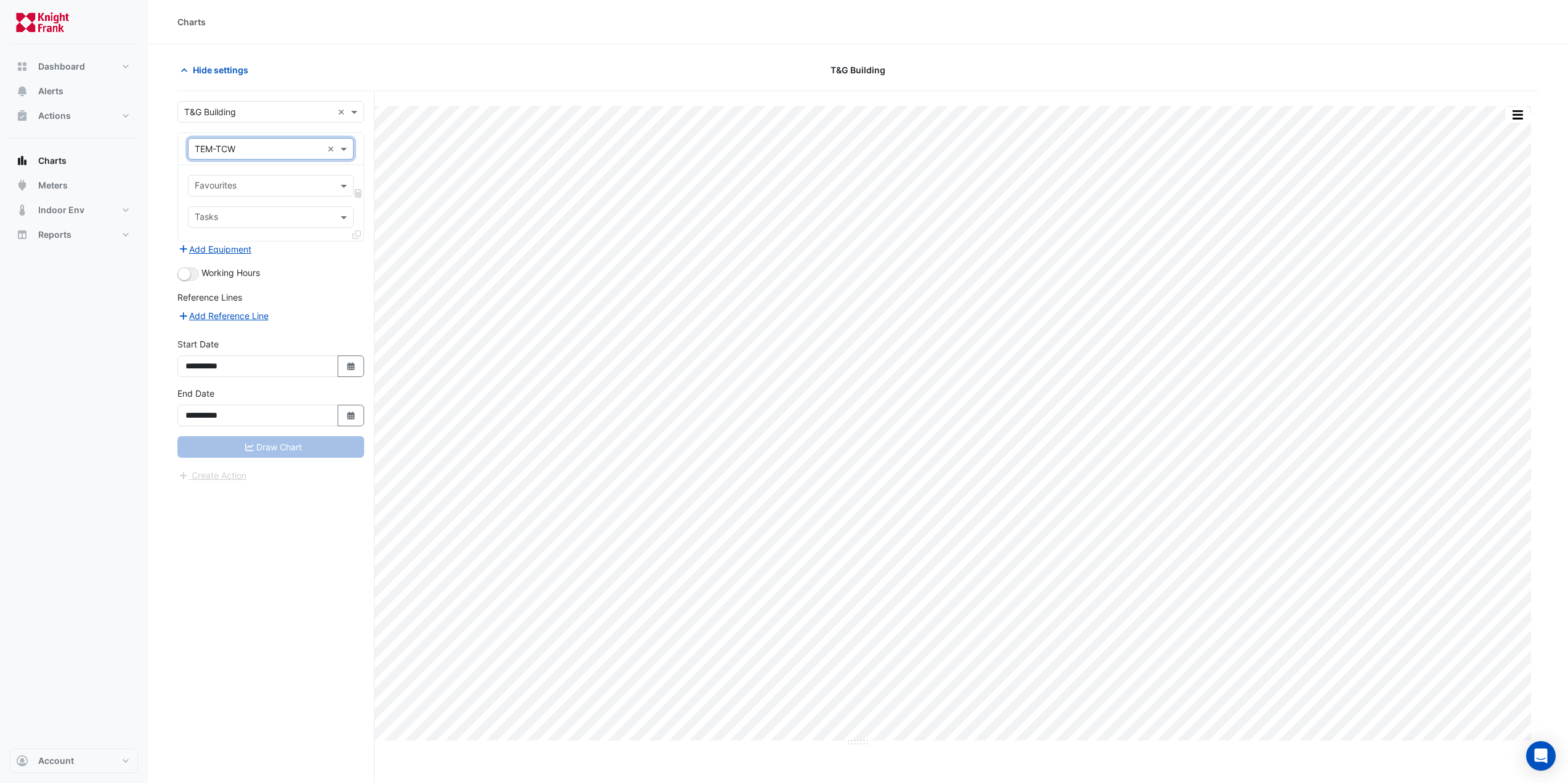
click at [248, 180] on input "text" at bounding box center [264, 186] width 138 height 13
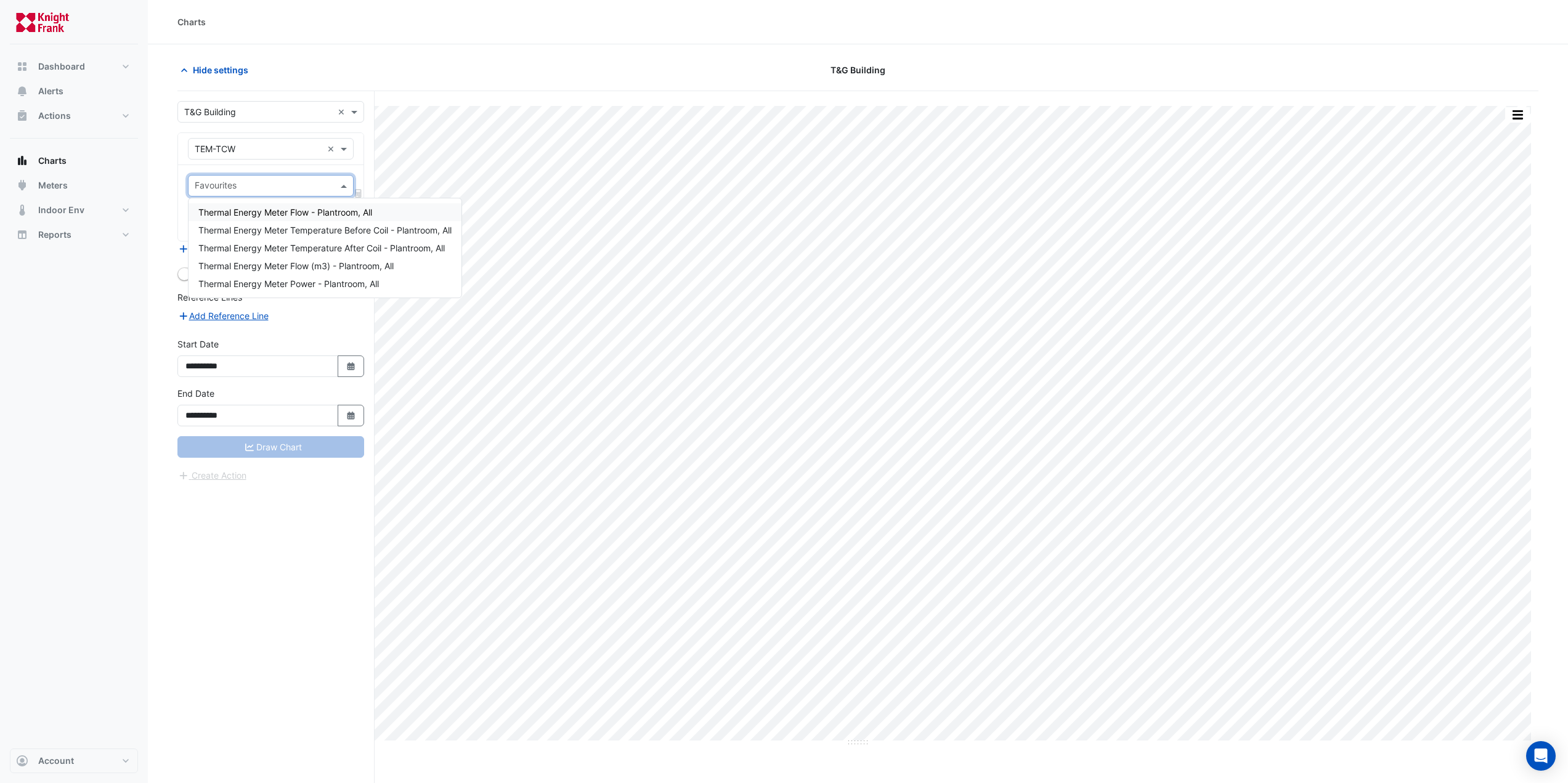
click at [260, 166] on div "Favourites Tasks" at bounding box center [271, 203] width 185 height 76
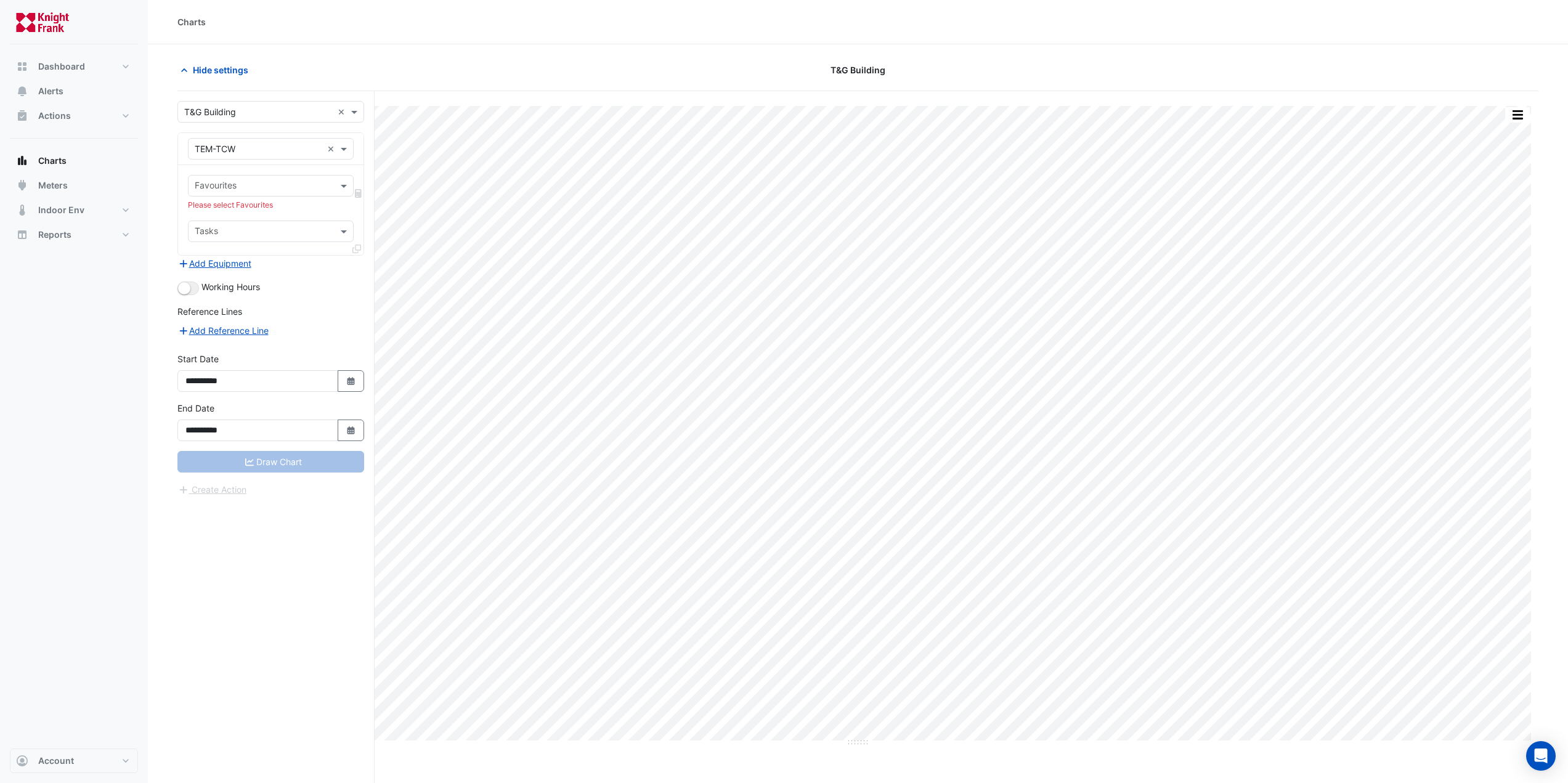
click at [265, 152] on input "text" at bounding box center [259, 149] width 127 height 13
type input "**"
click at [266, 177] on div "CT-P-1" at bounding box center [320, 175] width 264 height 18
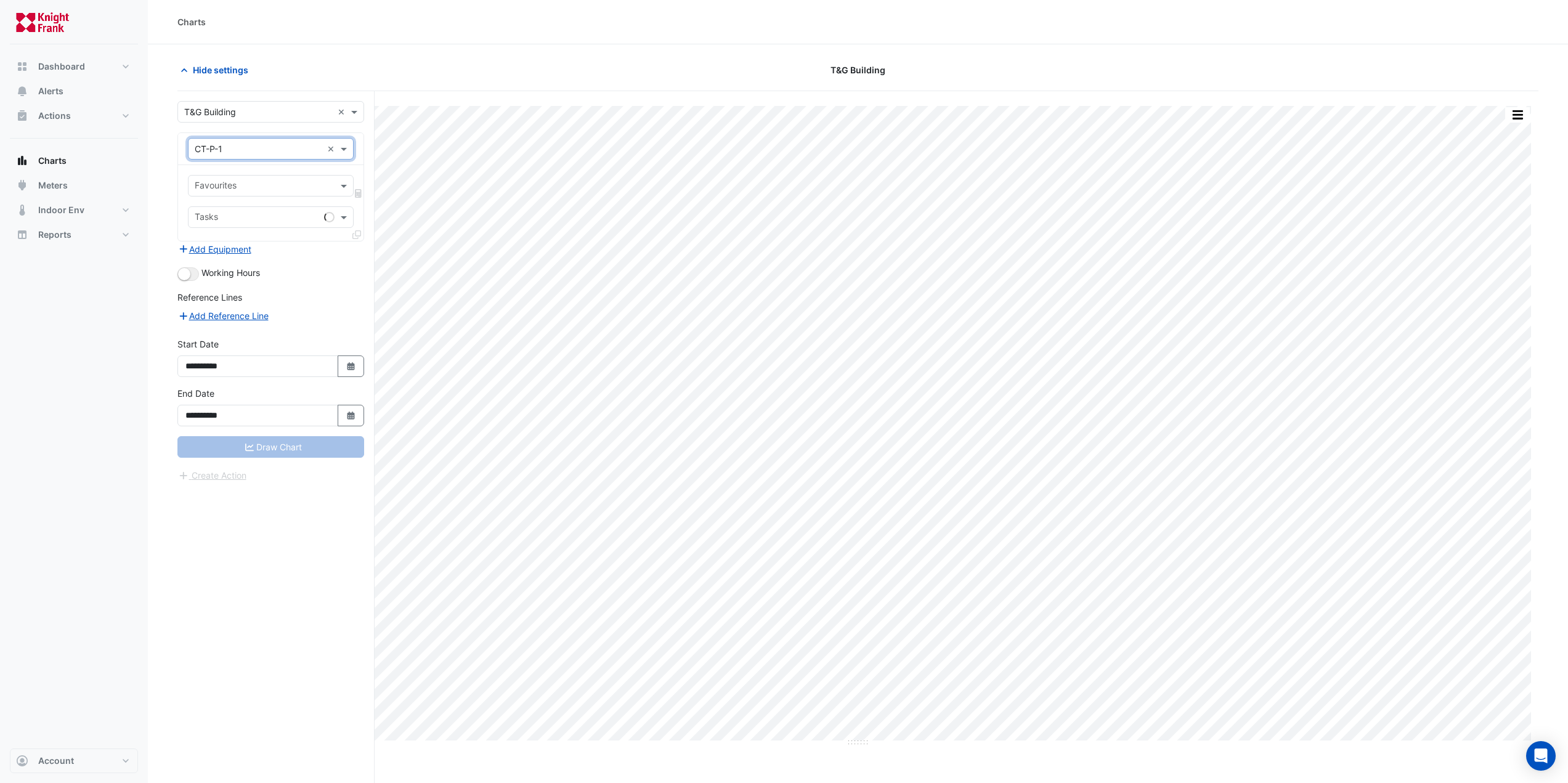
click at [262, 186] on input "text" at bounding box center [264, 186] width 138 height 13
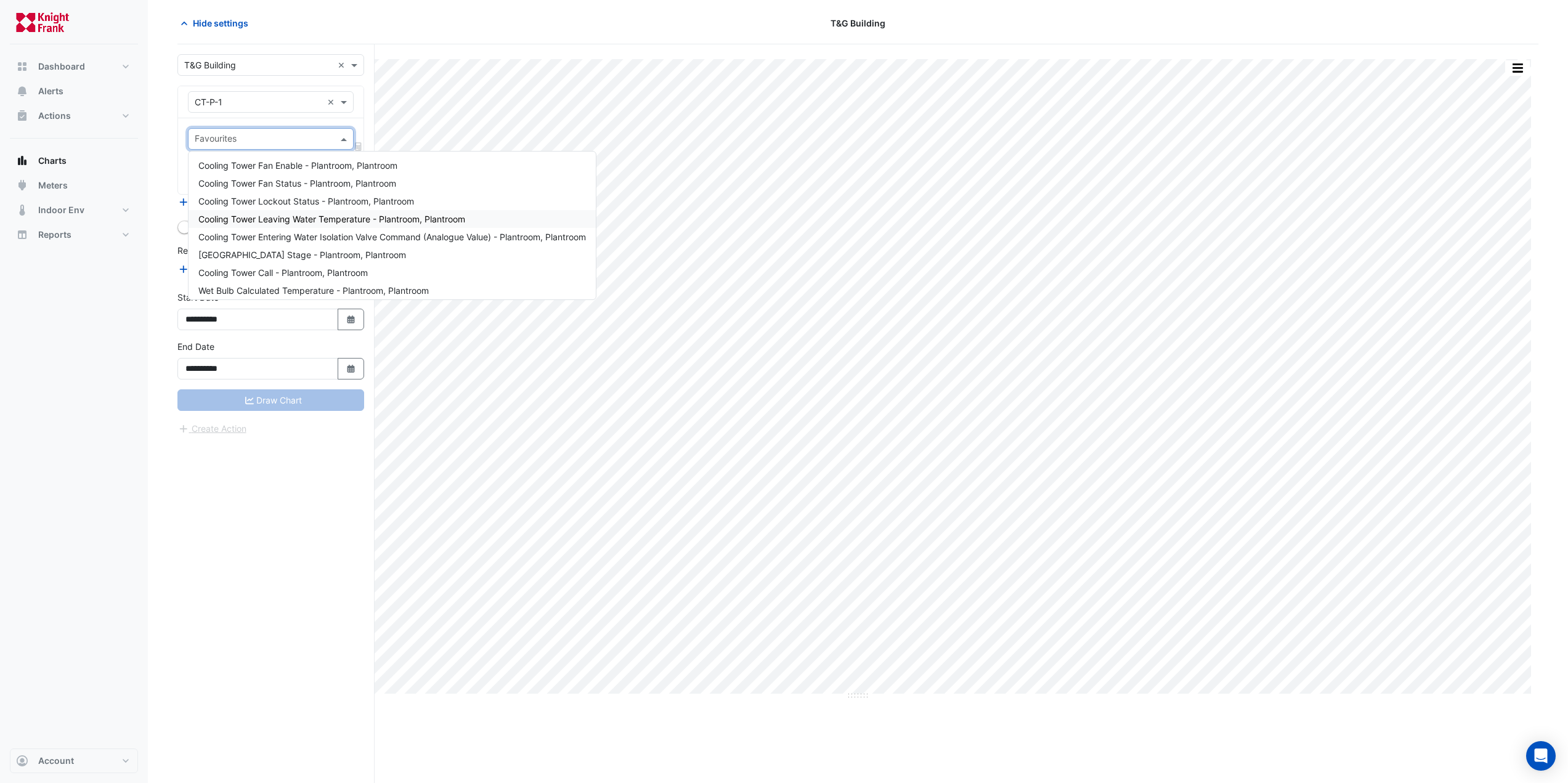
click at [418, 222] on span "Cooling Tower Leaving Water Temperature - Plantroom, Plantroom" at bounding box center [332, 219] width 267 height 11
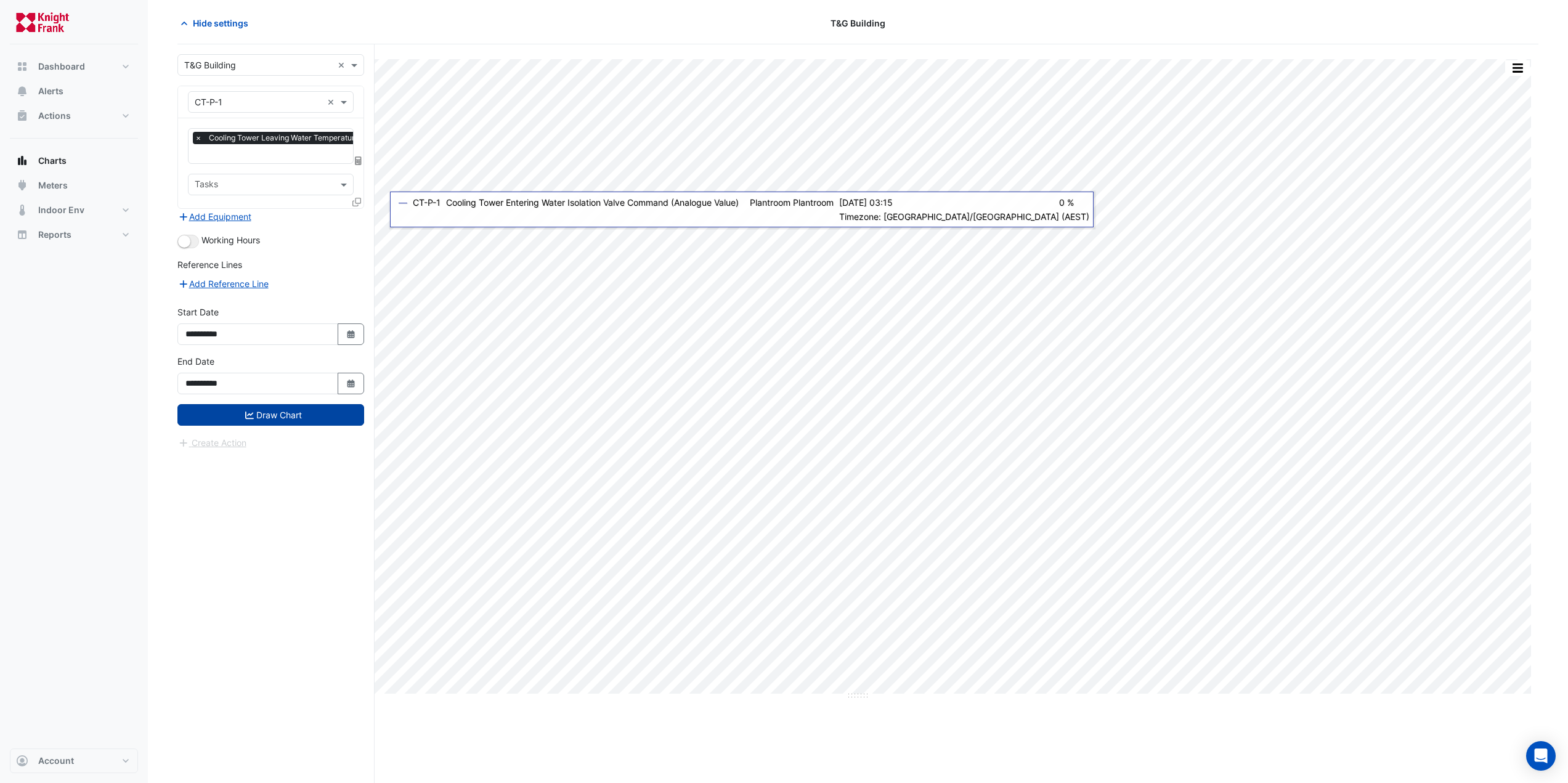
click at [278, 411] on button "Draw Chart" at bounding box center [270, 415] width 186 height 21
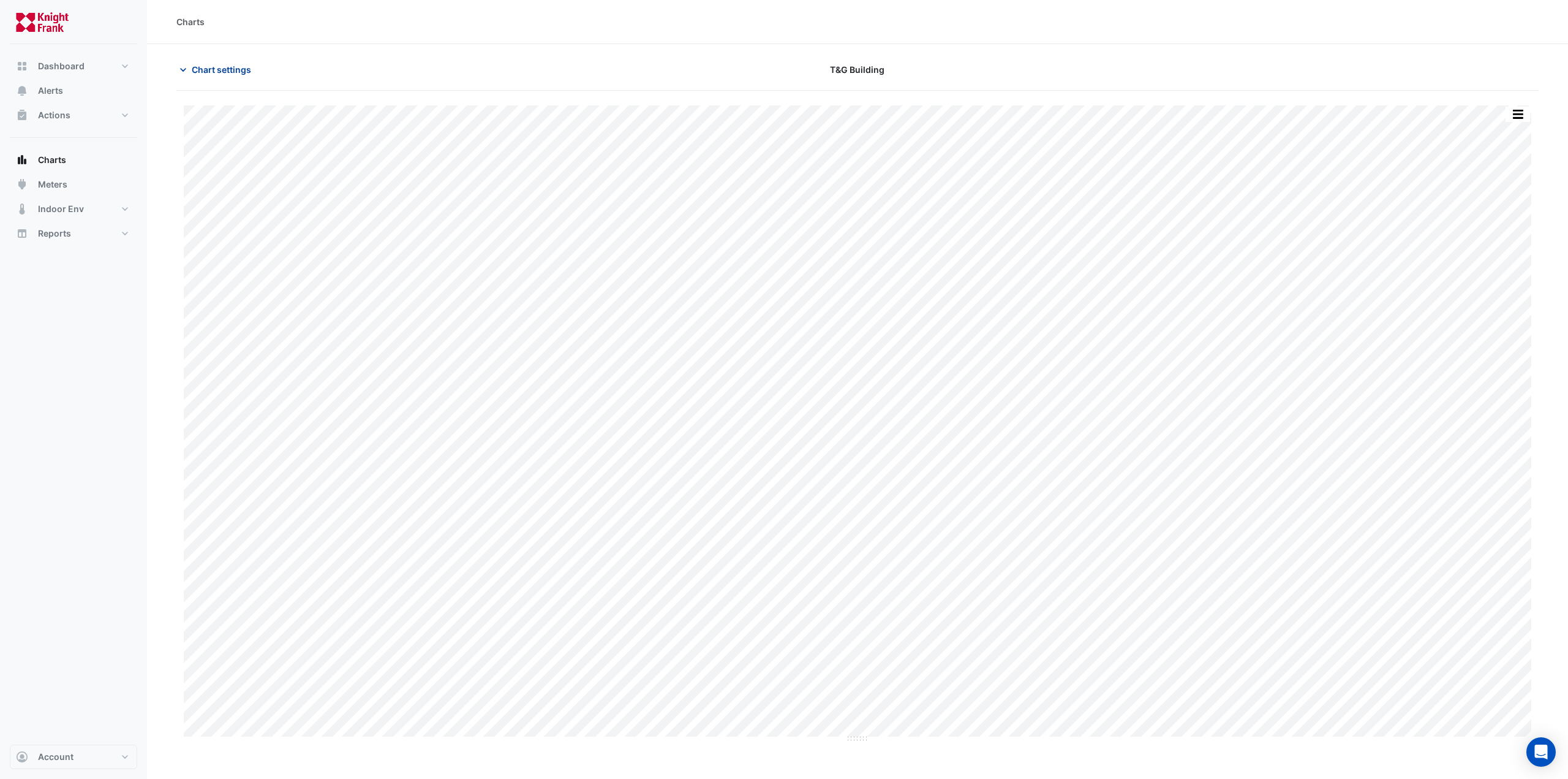
click at [185, 78] on button "Chart settings" at bounding box center [218, 69] width 83 height 21
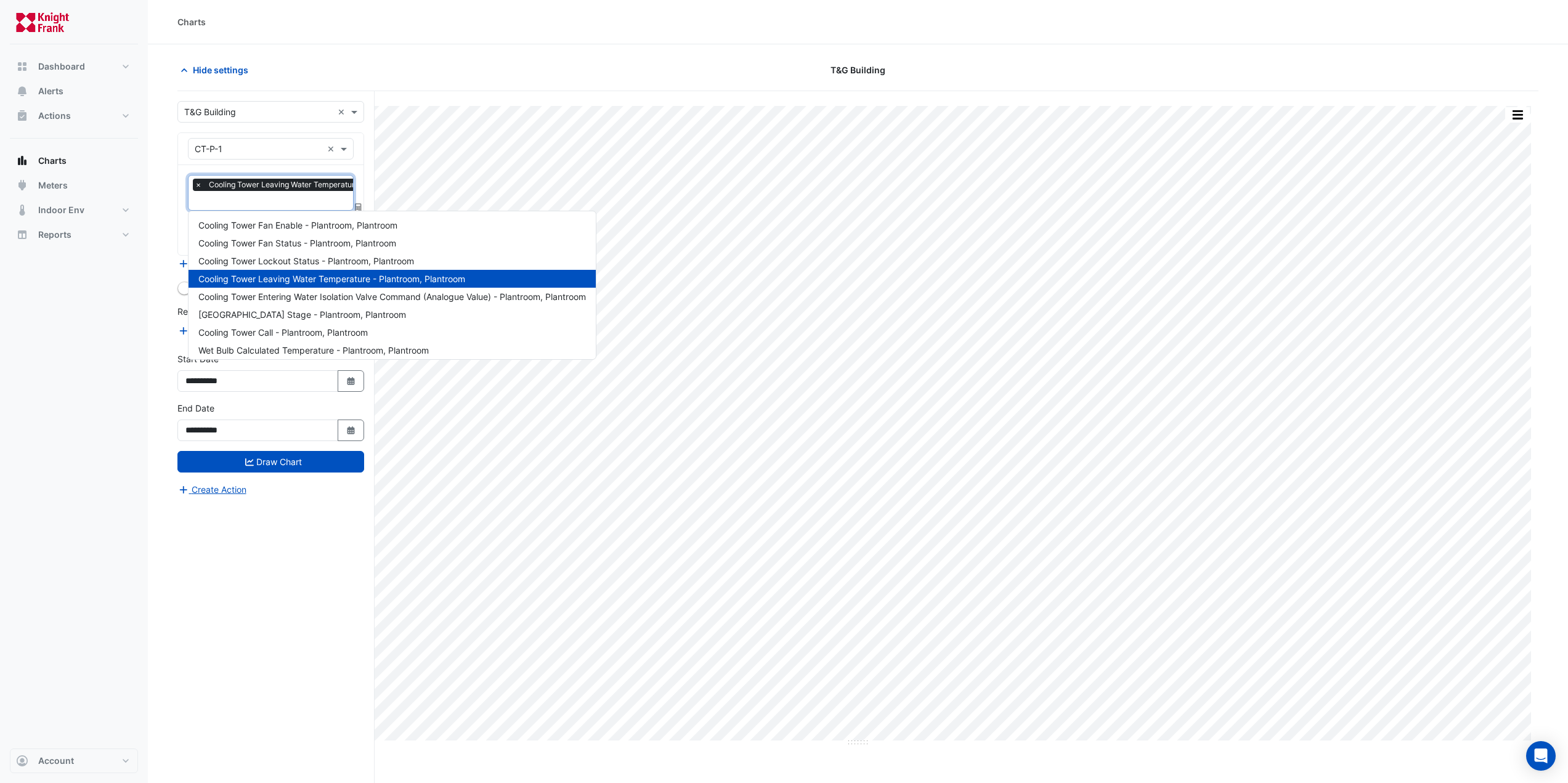
click at [223, 202] on input "text" at bounding box center [322, 201] width 254 height 13
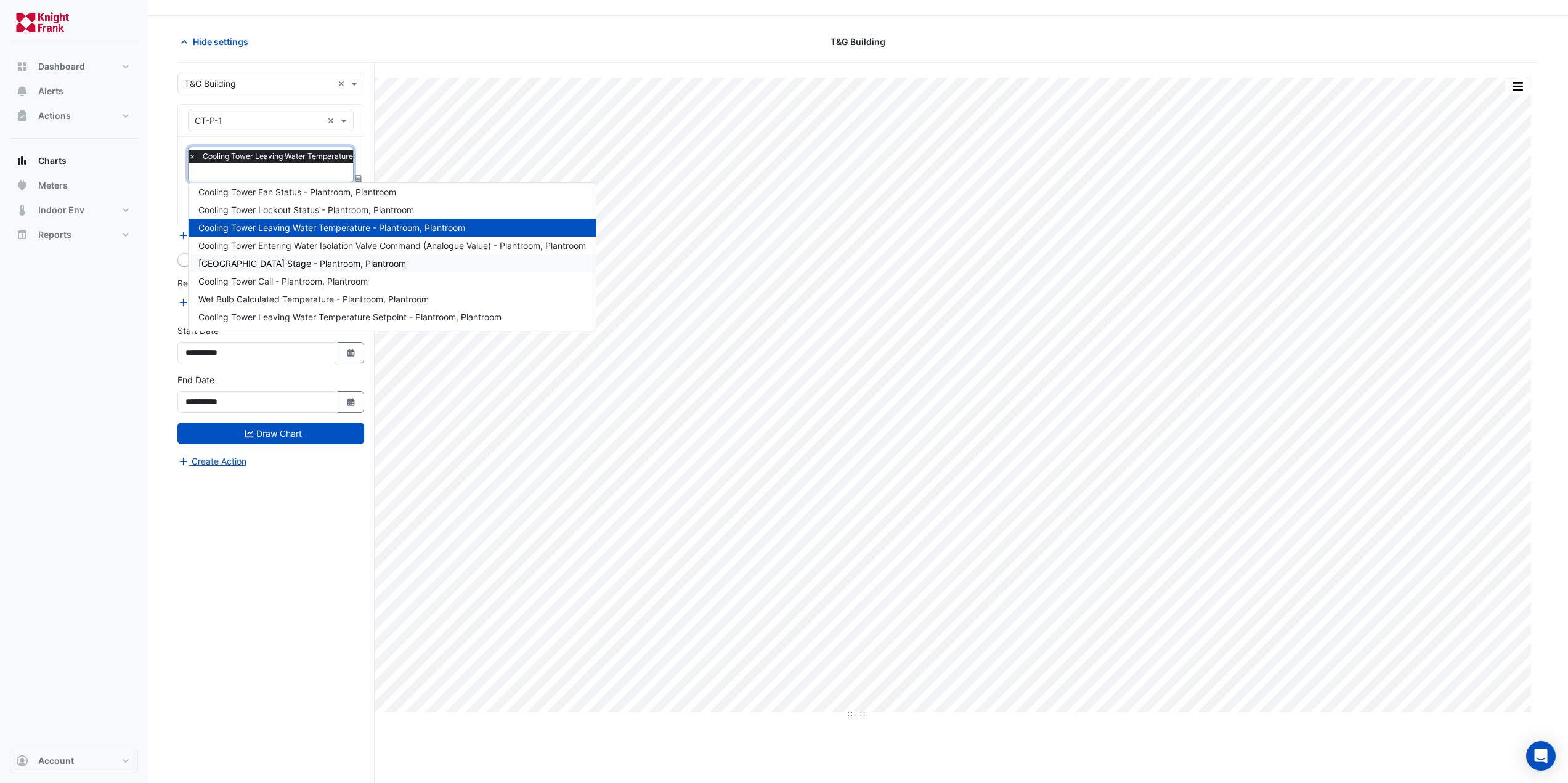
scroll to position [47, 0]
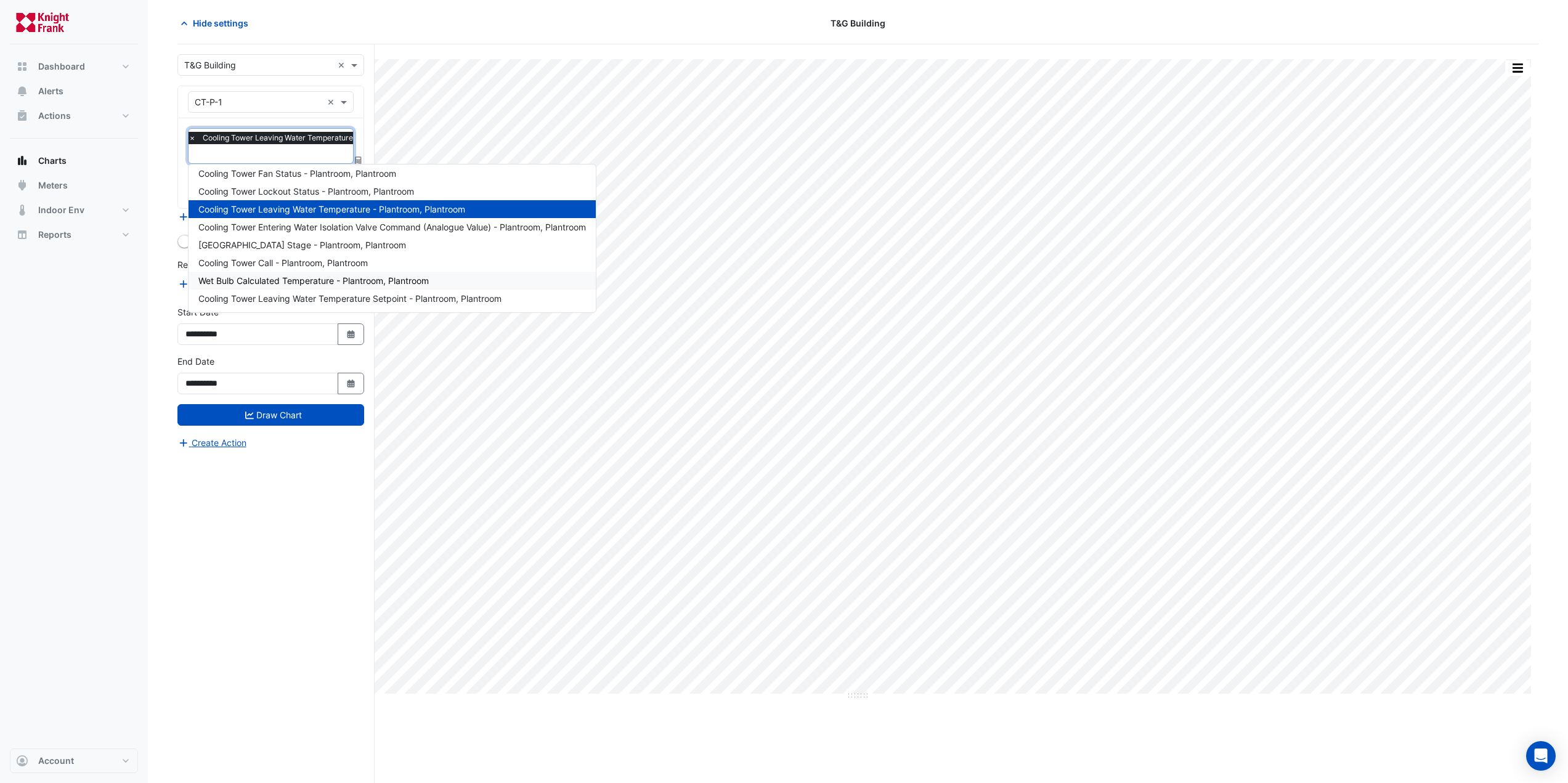
click at [412, 282] on span "Wet Bulb Calculated Temperature - Plantroom, Plantroom" at bounding box center [313, 281] width 230 height 11
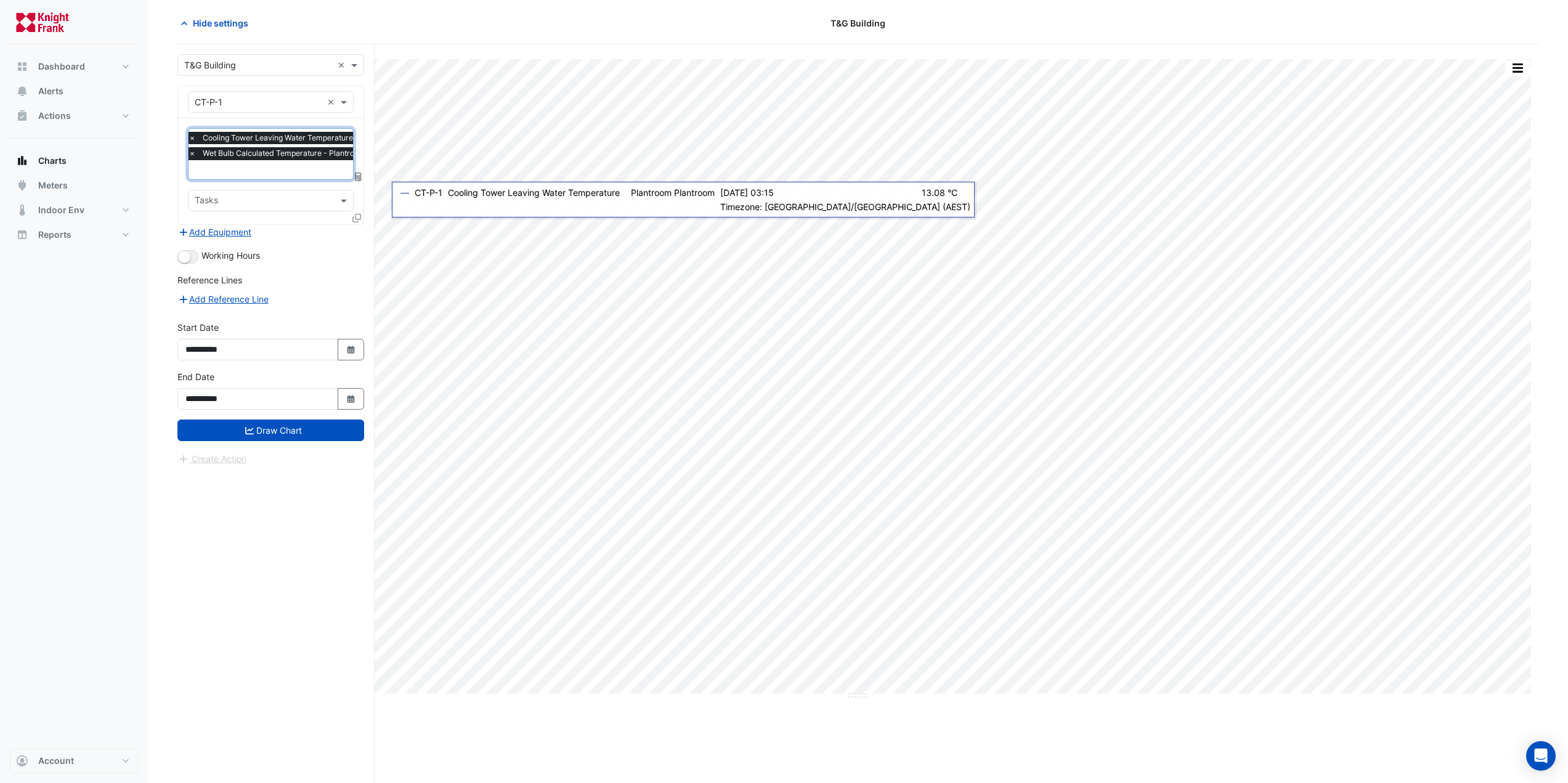
click at [192, 138] on span "×" at bounding box center [192, 138] width 11 height 12
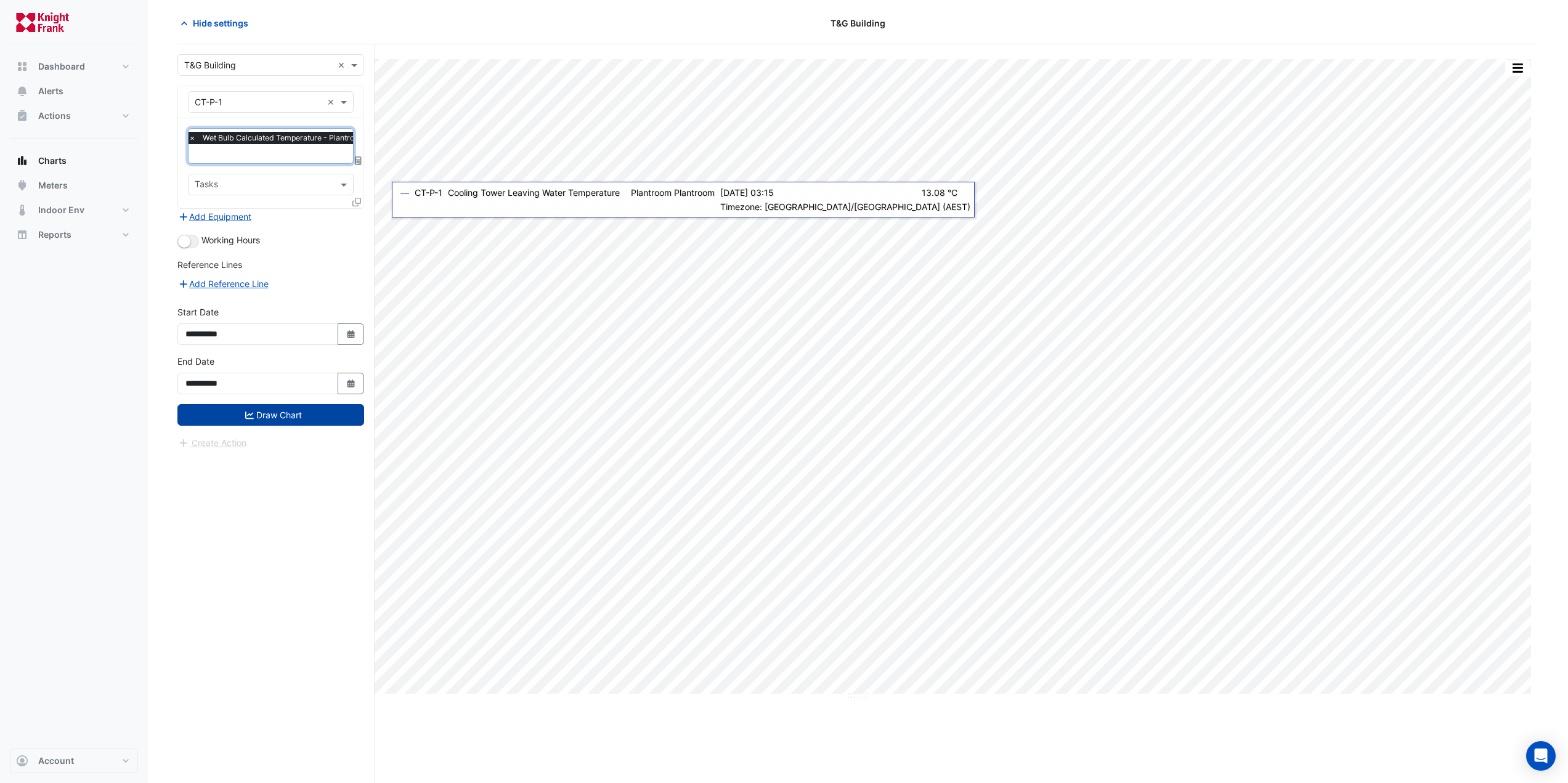
click at [241, 414] on button "Draw Chart" at bounding box center [270, 415] width 186 height 21
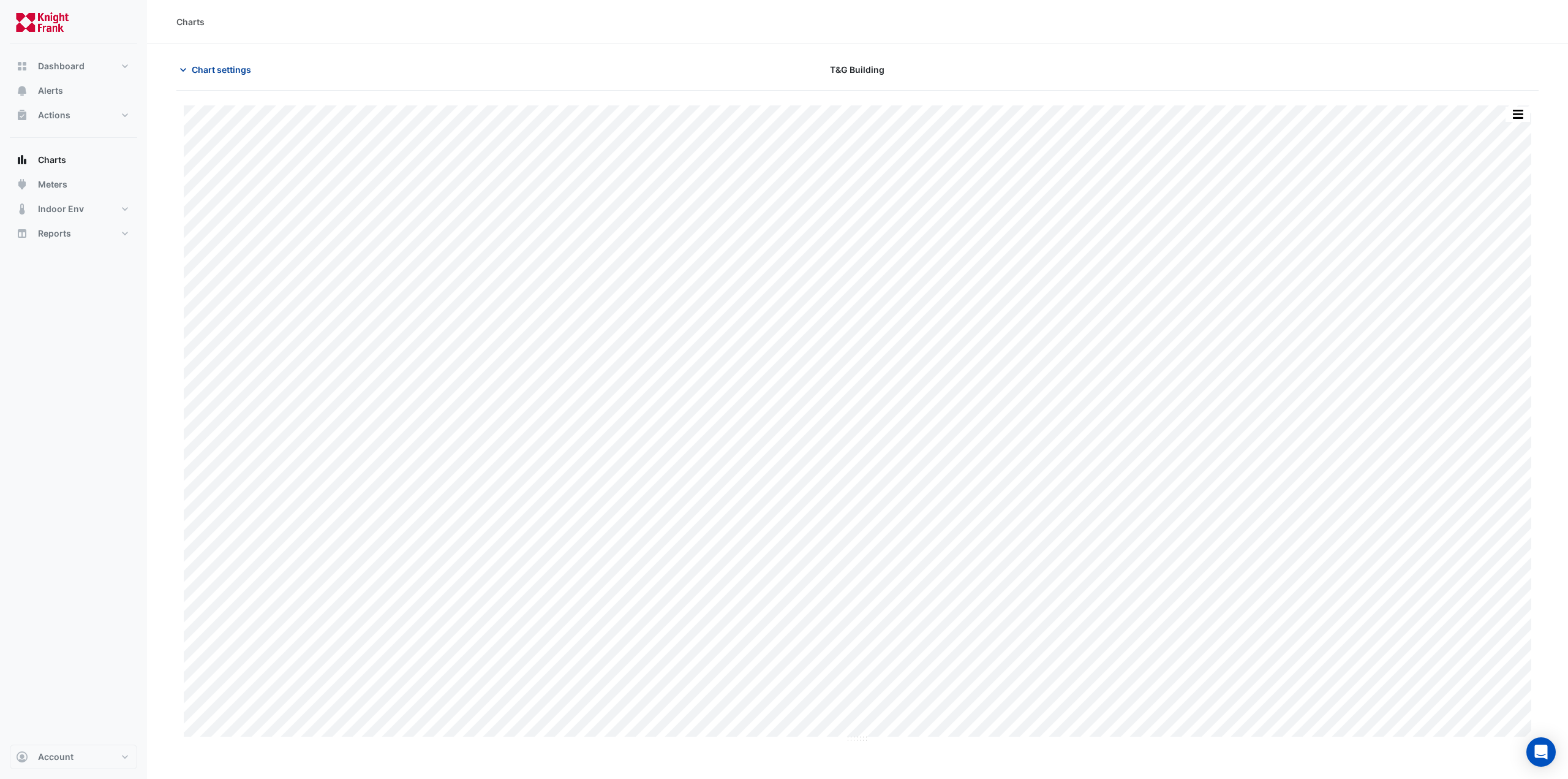
click at [231, 76] on button "Chart settings" at bounding box center [218, 69] width 83 height 21
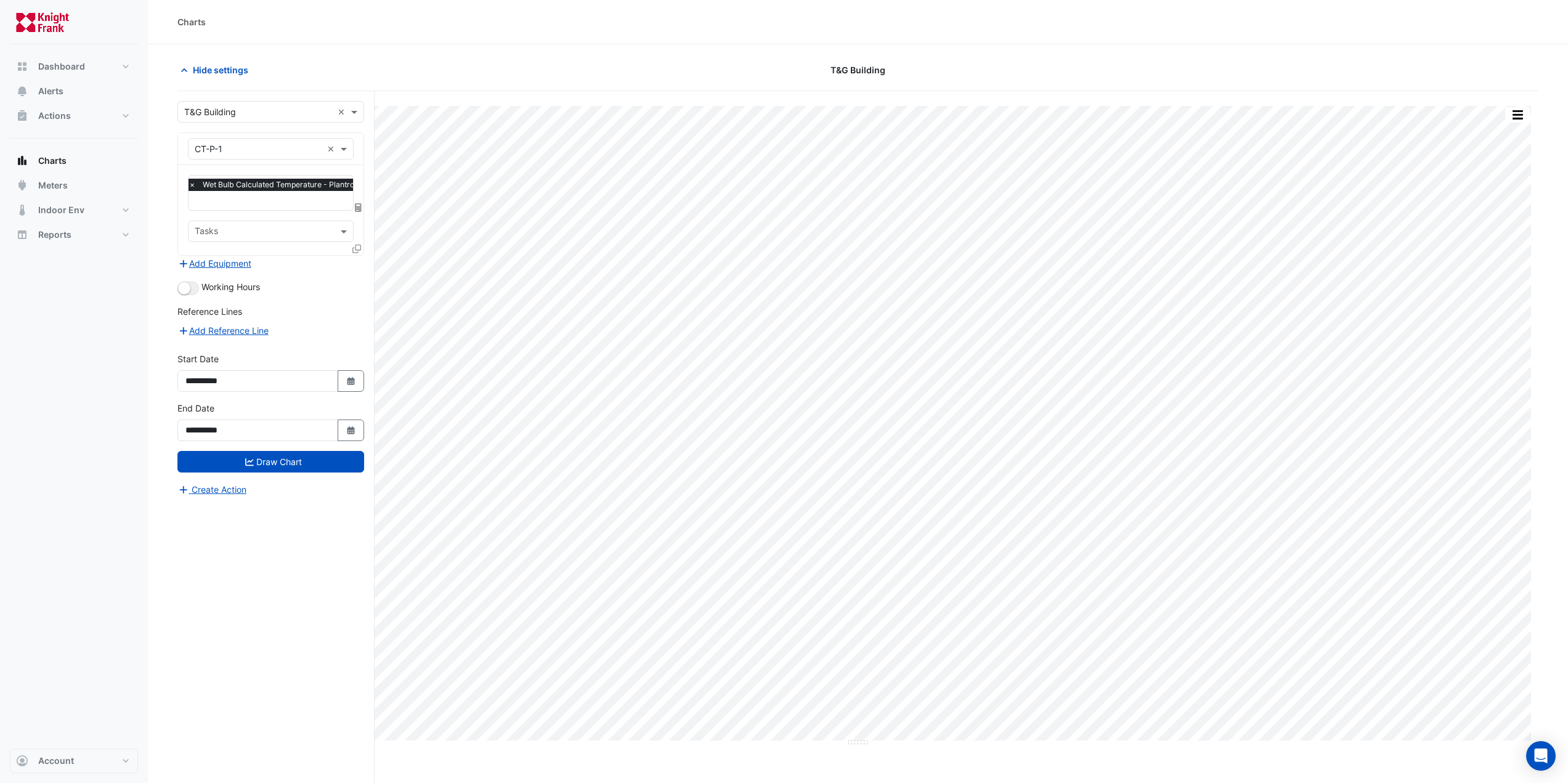
click at [230, 146] on input "text" at bounding box center [259, 149] width 127 height 13
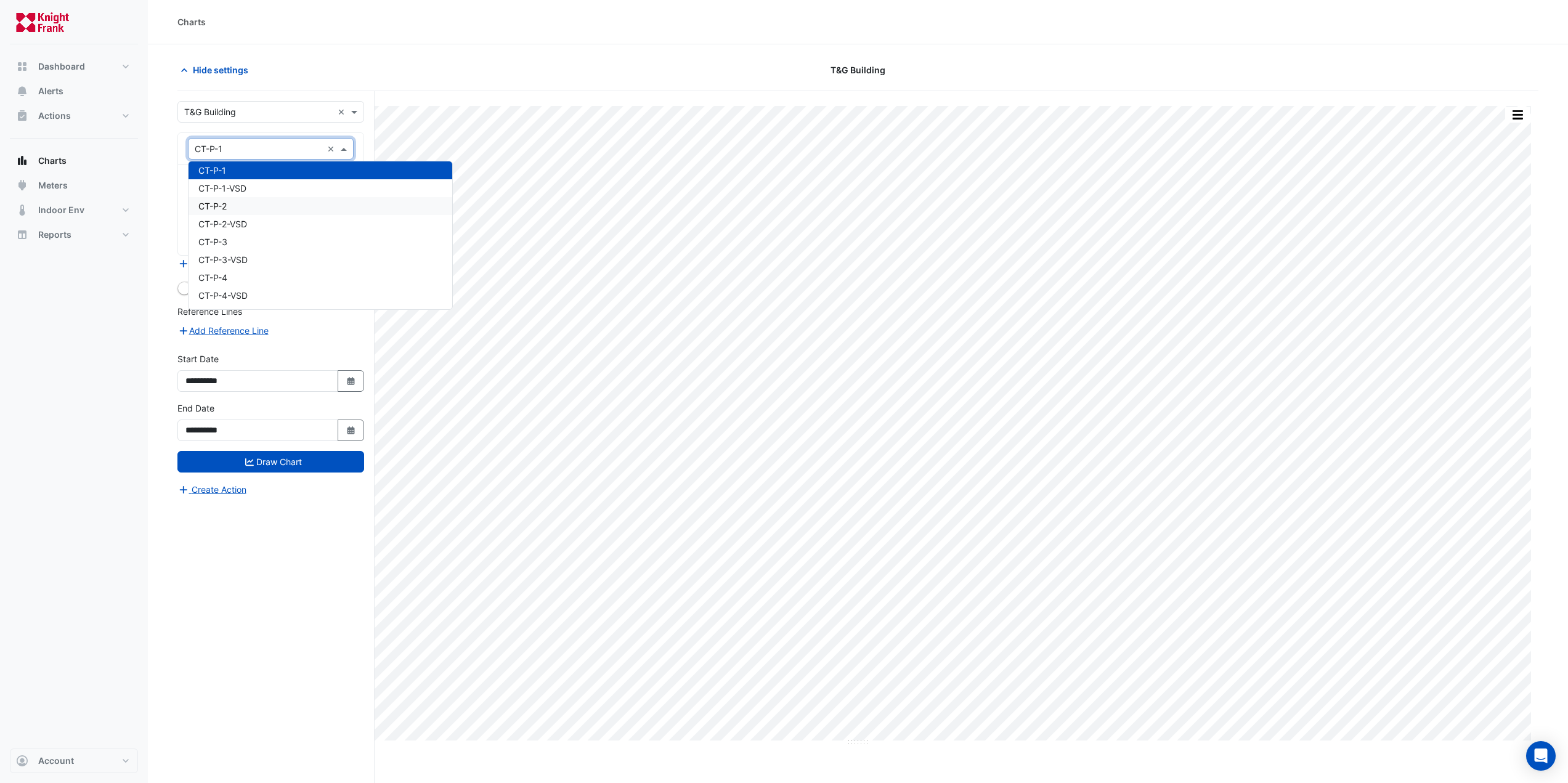
click at [252, 203] on div "CT-P-2" at bounding box center [320, 206] width 264 height 18
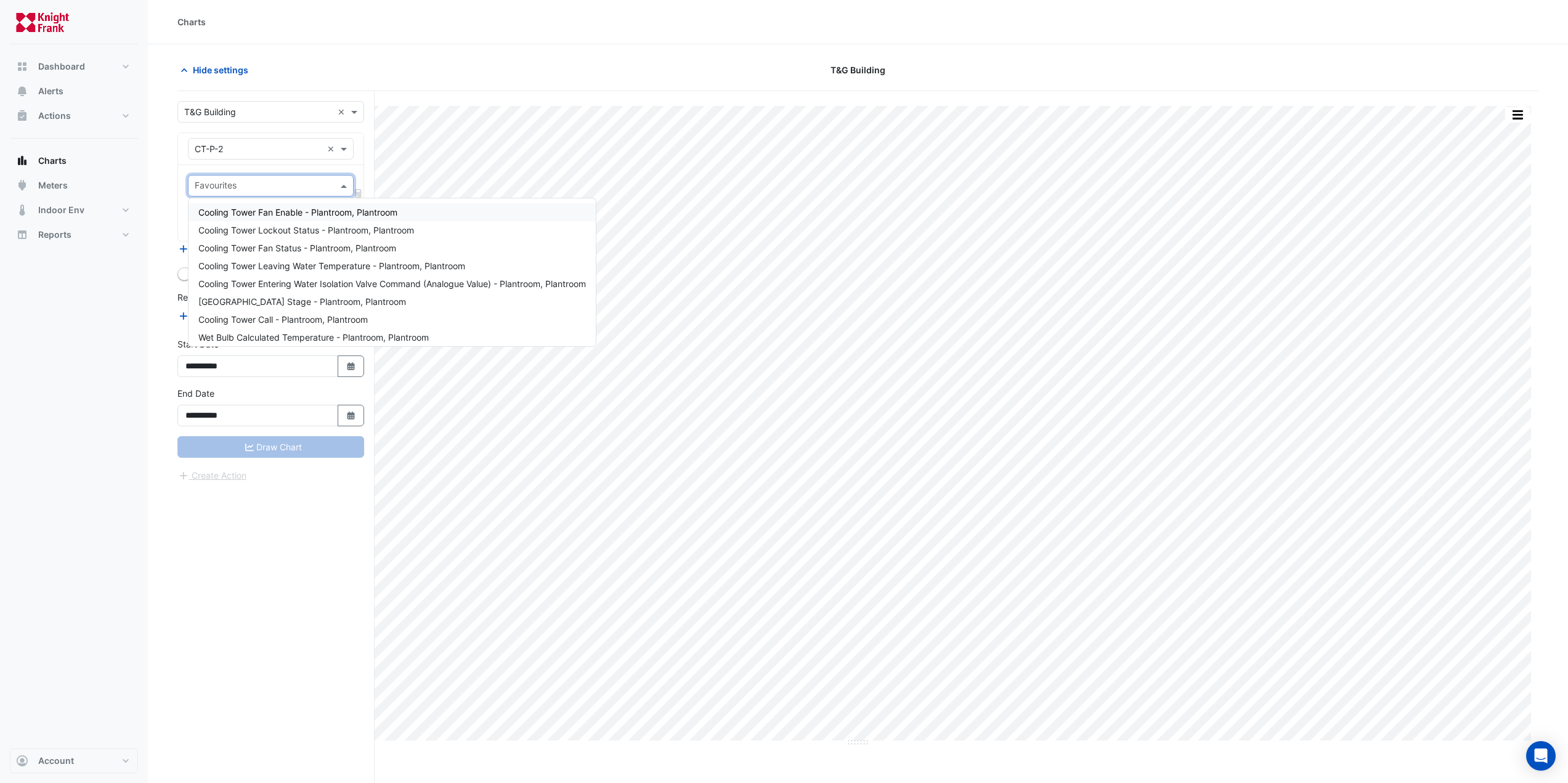
click at [256, 184] on input "text" at bounding box center [264, 186] width 138 height 13
click at [316, 266] on span "Cooling Tower Leaving Water Temperature - Plantroom, Plantroom" at bounding box center [332, 266] width 267 height 11
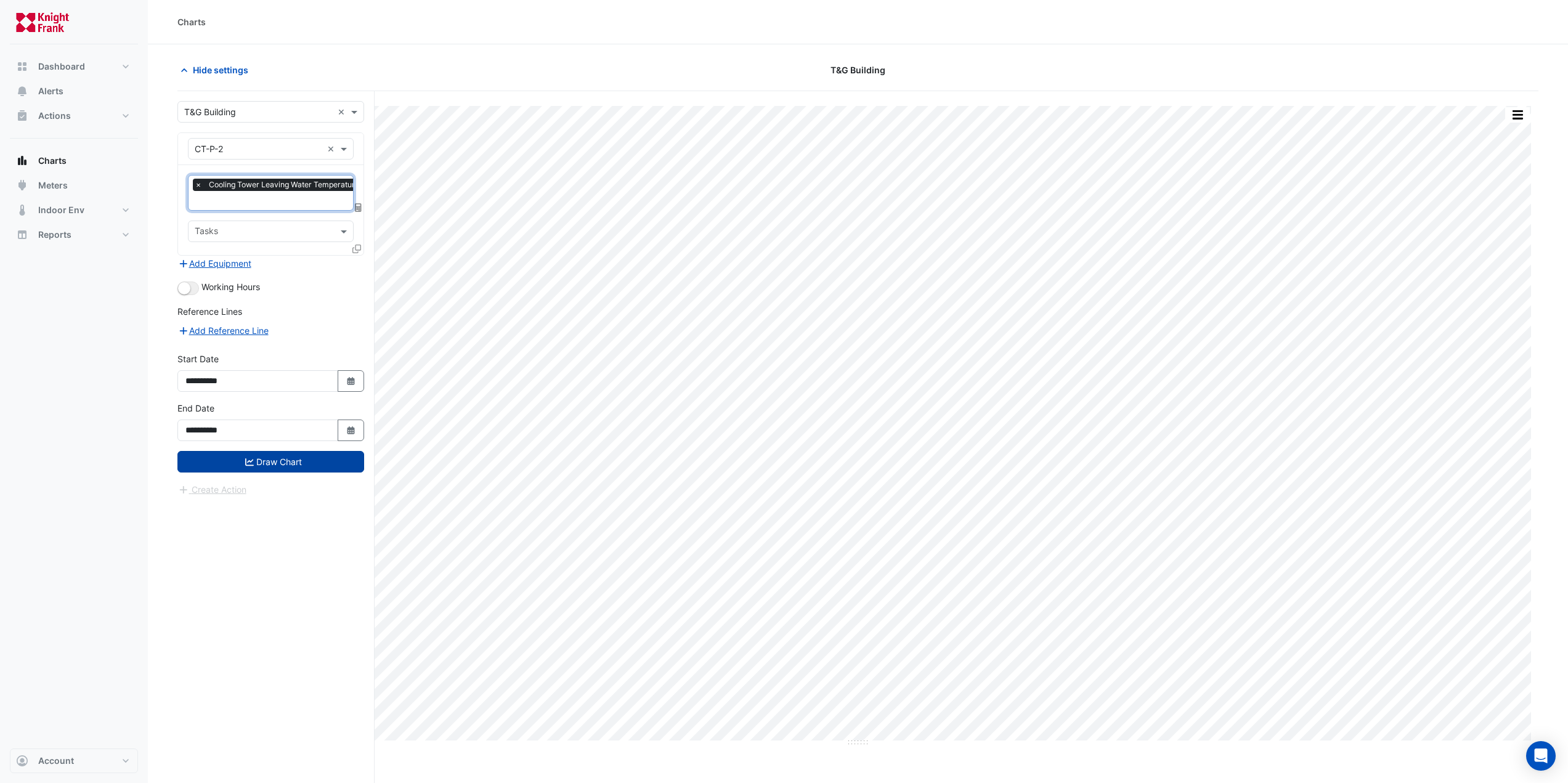
click at [283, 462] on button "Draw Chart" at bounding box center [270, 462] width 186 height 21
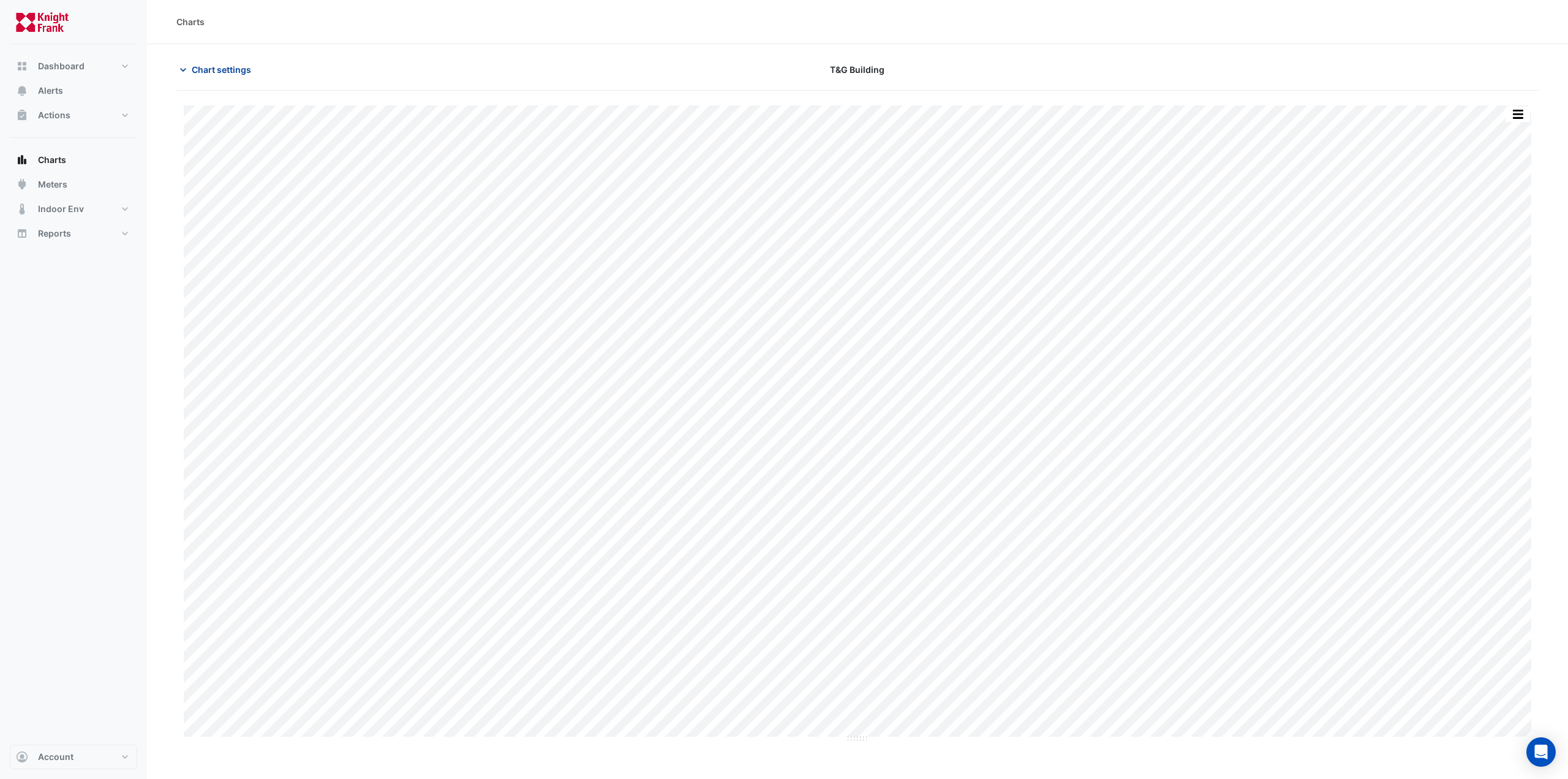
click at [232, 72] on span "Chart settings" at bounding box center [221, 69] width 60 height 13
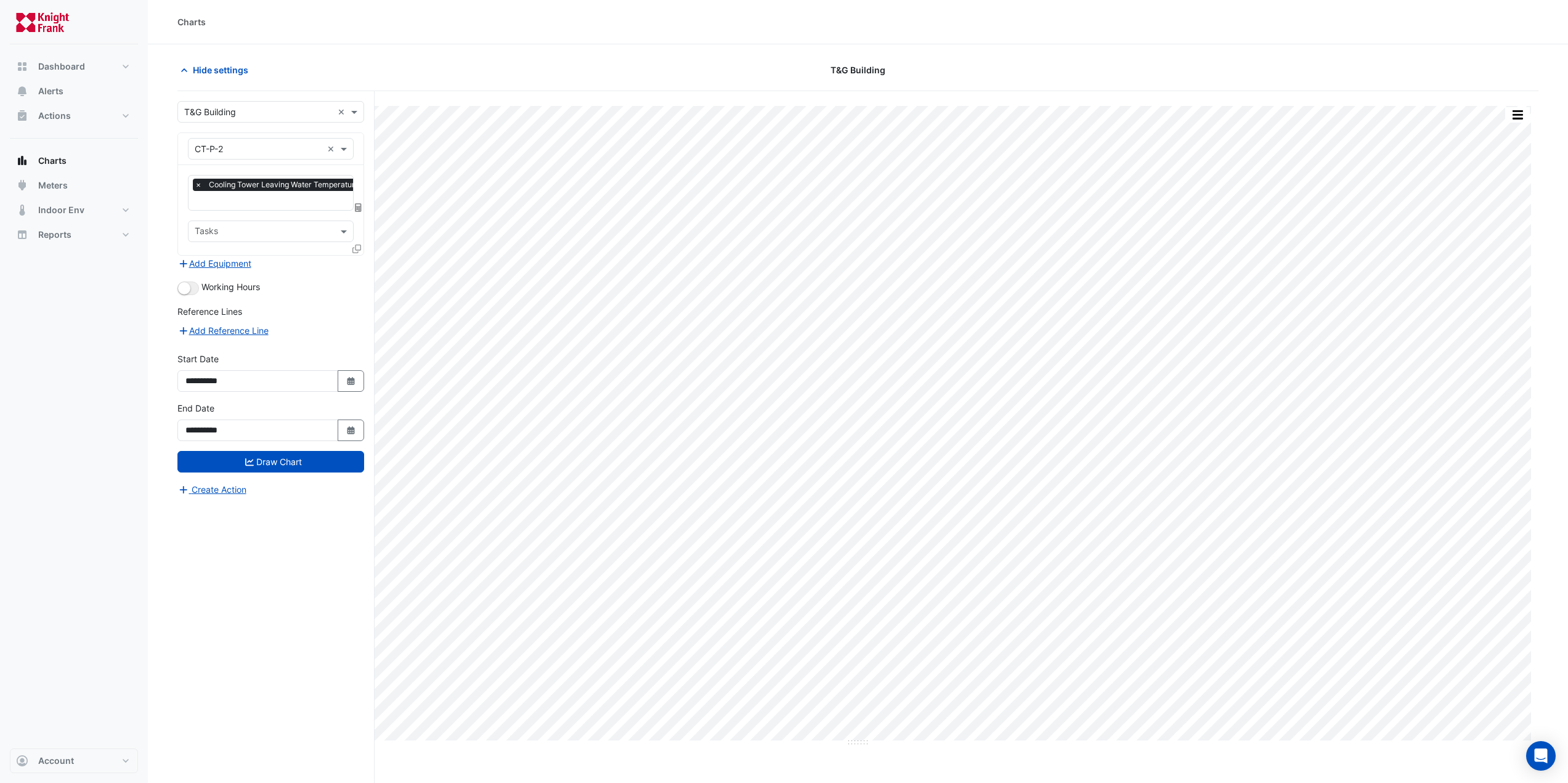
click at [266, 150] on input "text" at bounding box center [259, 149] width 127 height 13
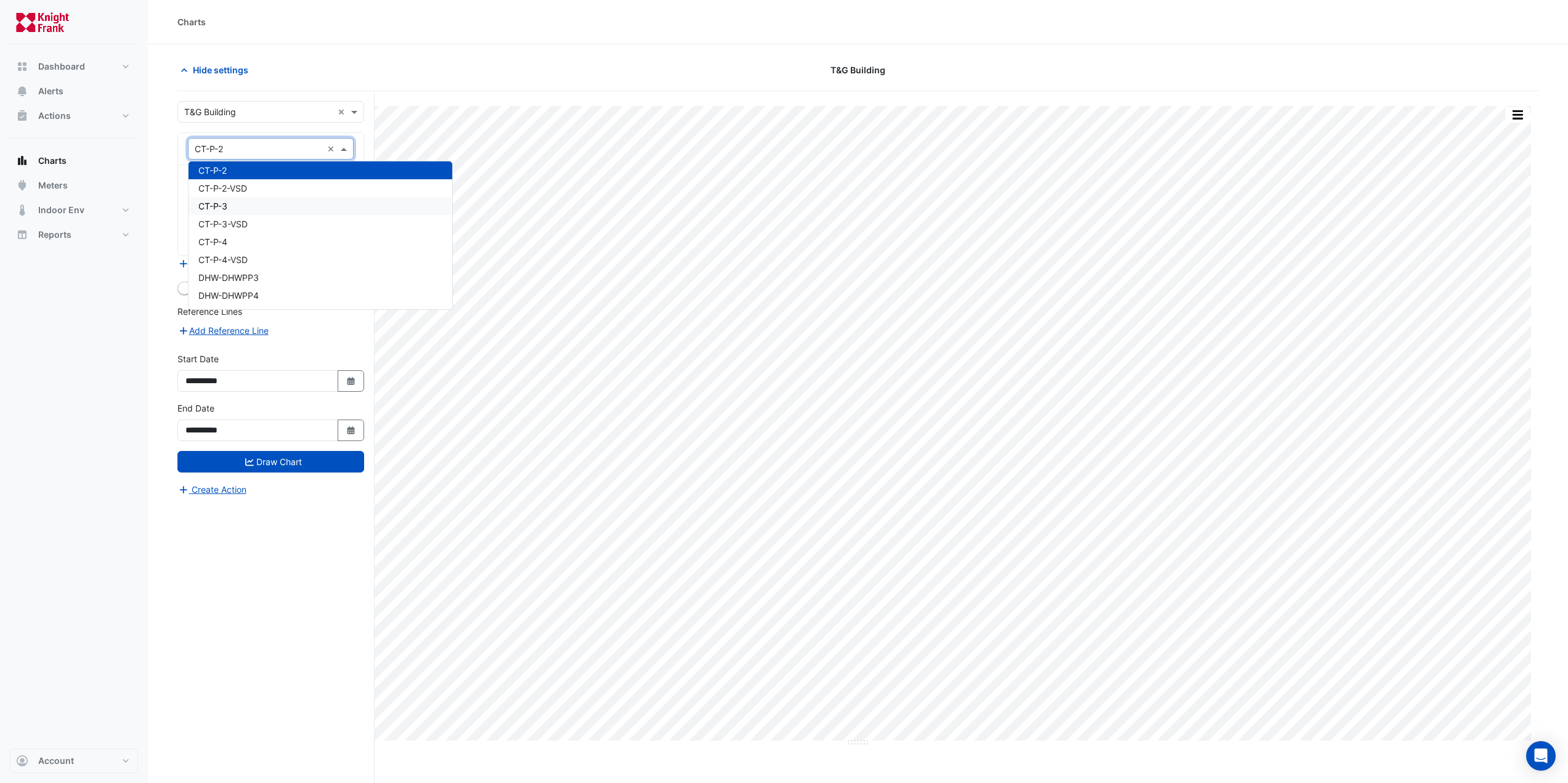
click at [250, 215] on div "CT-P-3" at bounding box center [320, 206] width 264 height 18
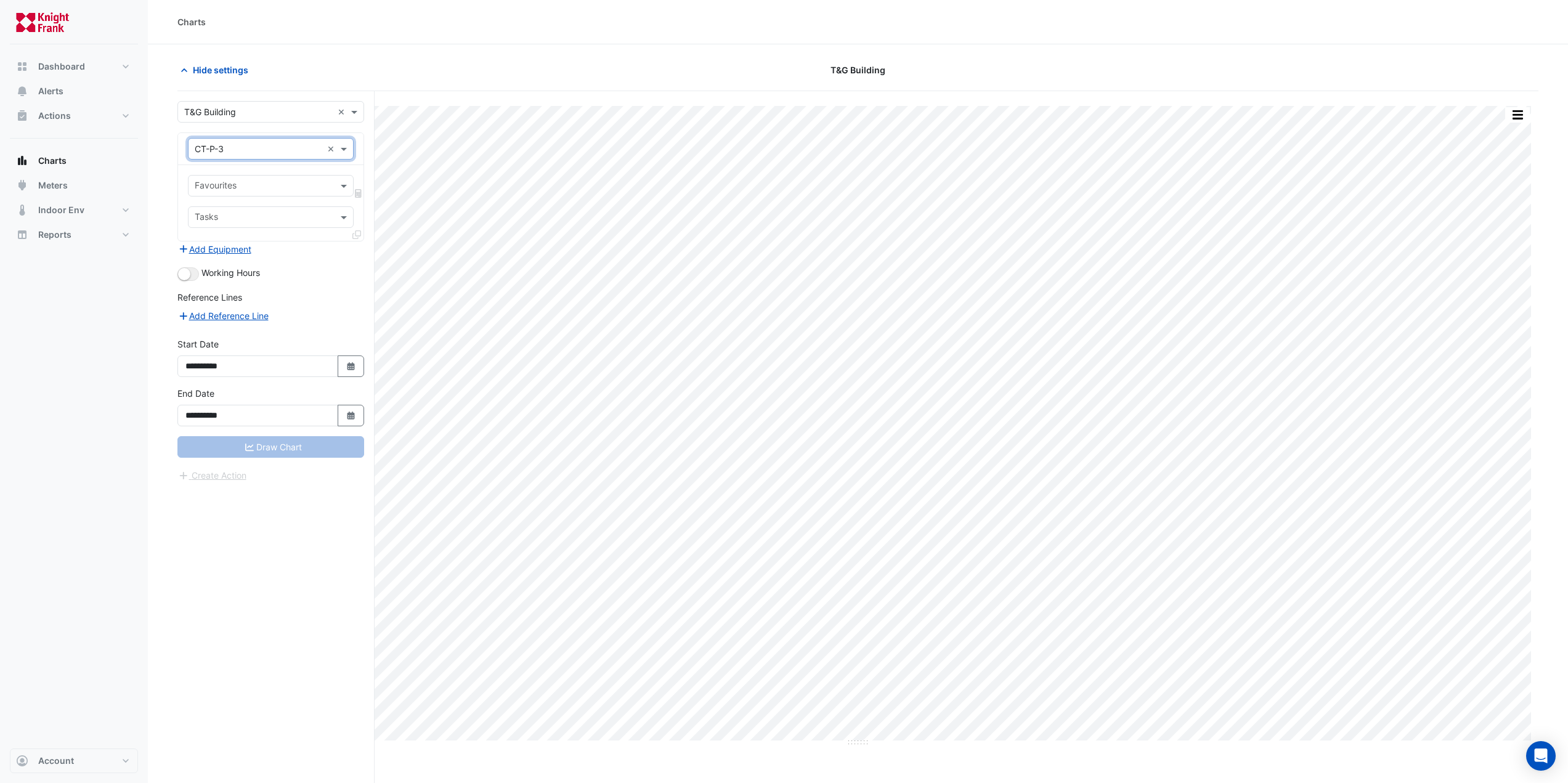
click at [297, 180] on input "text" at bounding box center [264, 186] width 138 height 13
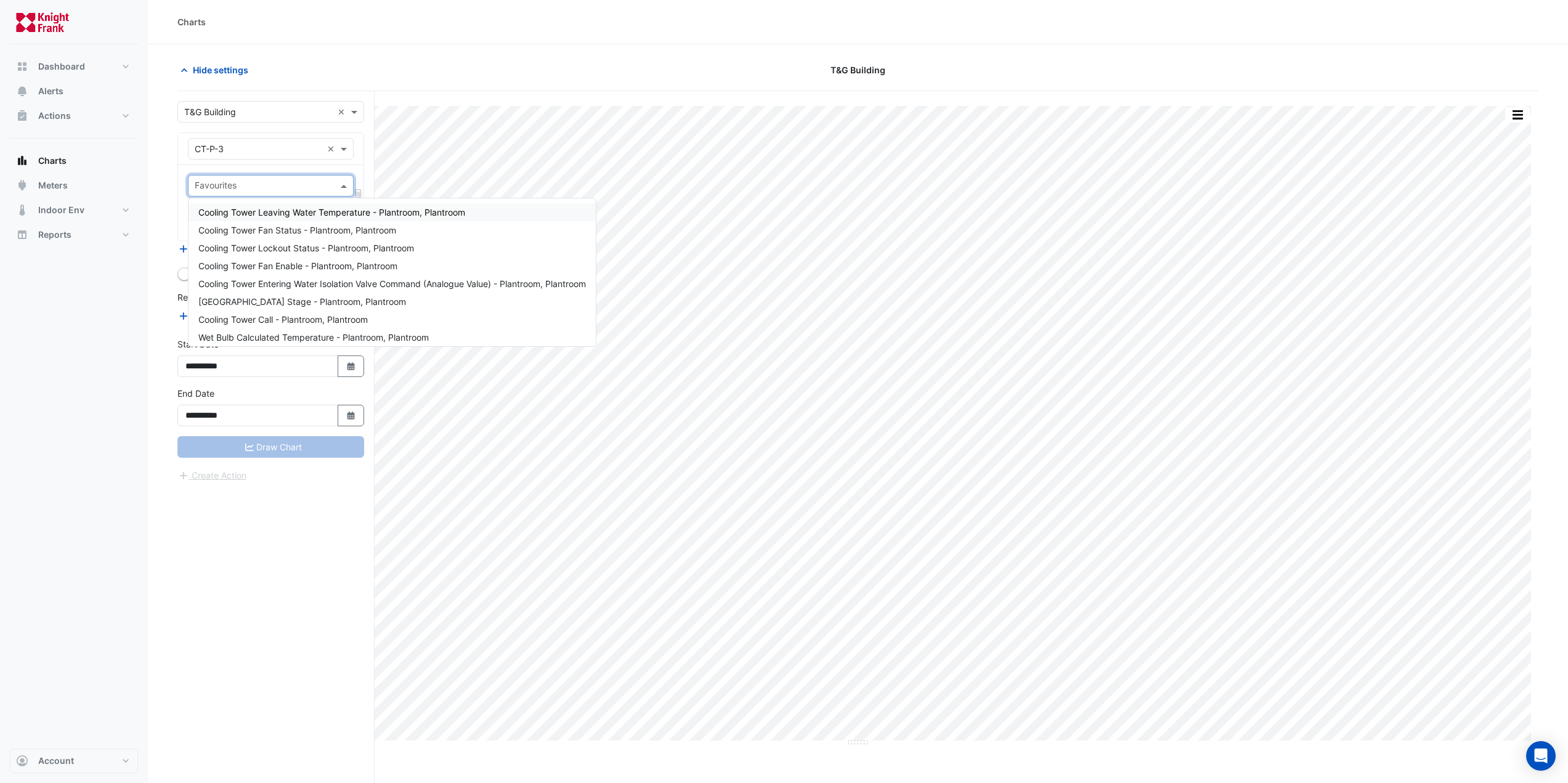
click at [322, 217] on div "Cooling Tower Leaving Water Temperature - Plantroom, Plantroom" at bounding box center [392, 212] width 407 height 18
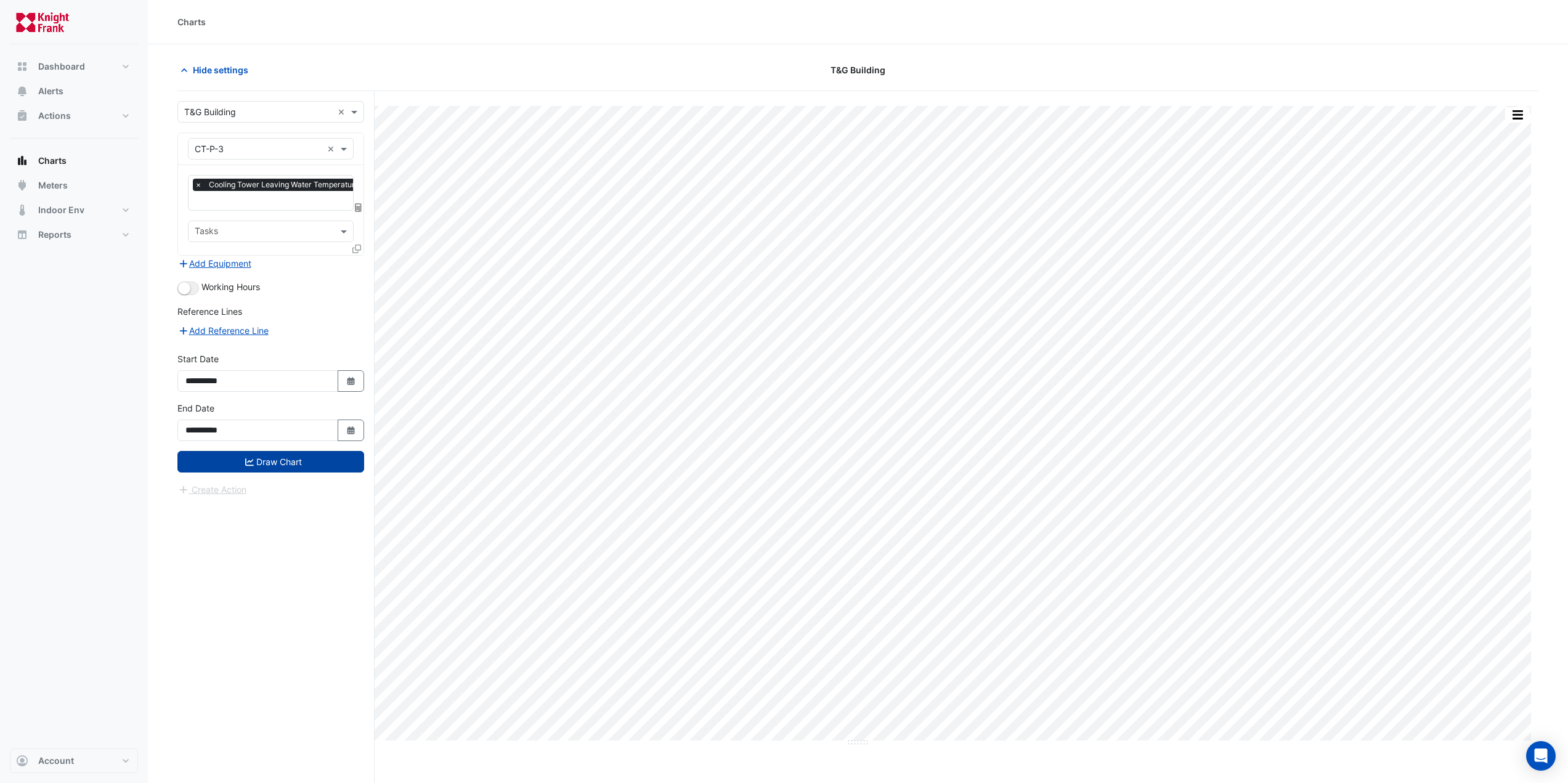
click at [286, 455] on button "Draw Chart" at bounding box center [270, 462] width 186 height 21
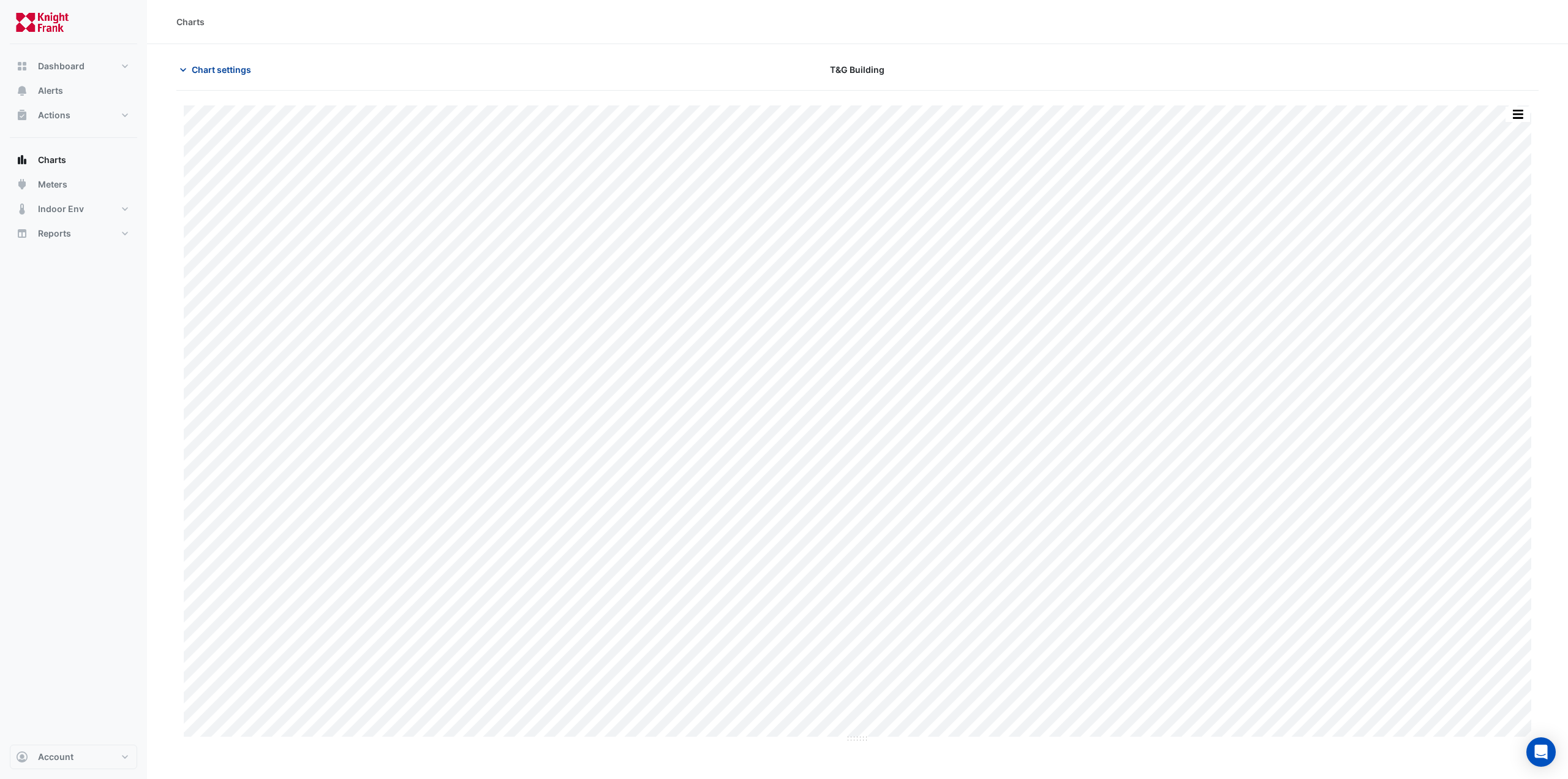
click at [216, 75] on span "Chart settings" at bounding box center [221, 69] width 60 height 13
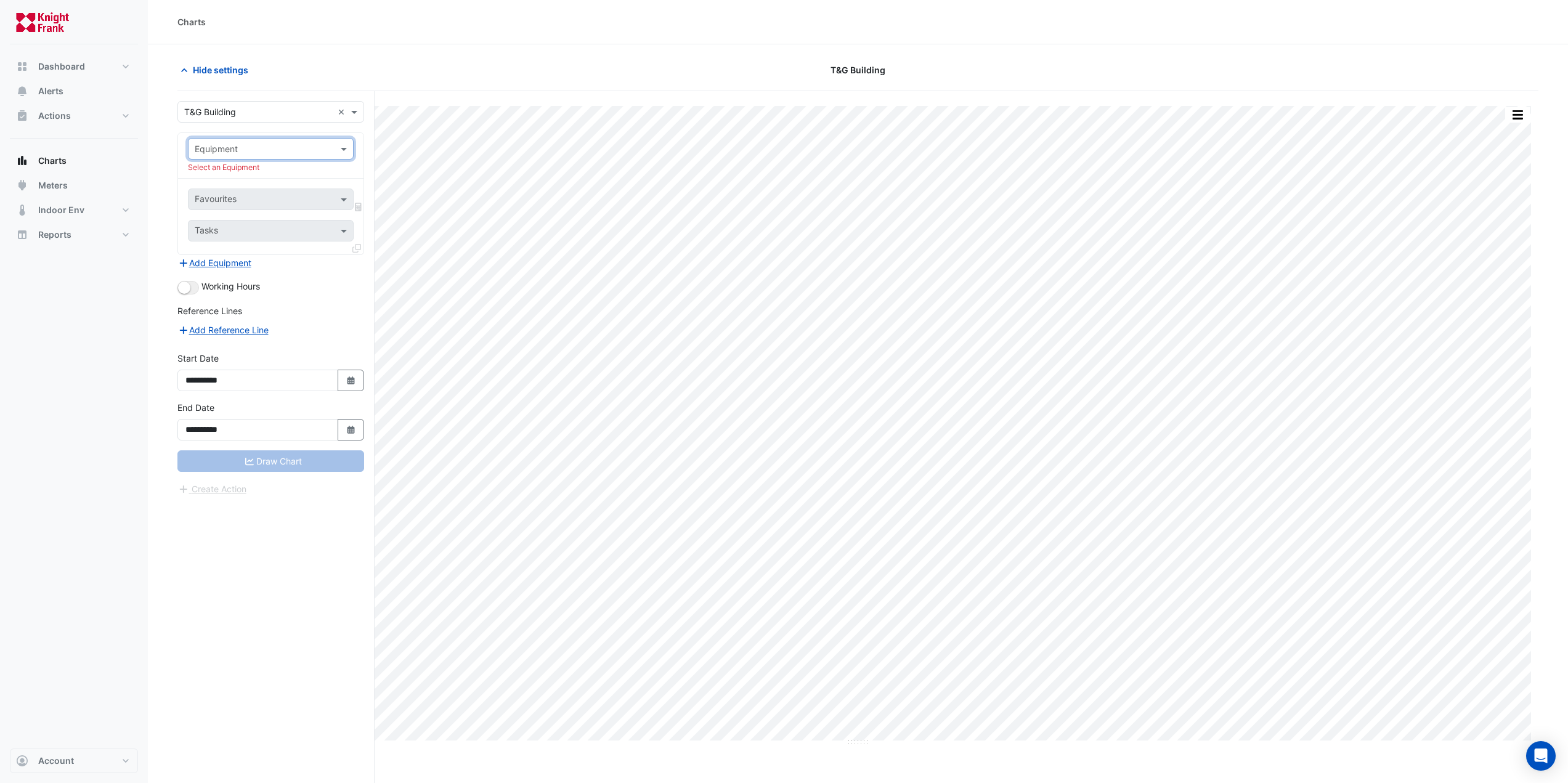
click at [328, 147] on div at bounding box center [271, 148] width 164 height 14
type input "**"
drag, startPoint x: 235, startPoint y: 147, endPoint x: 148, endPoint y: 154, distance: 87.3
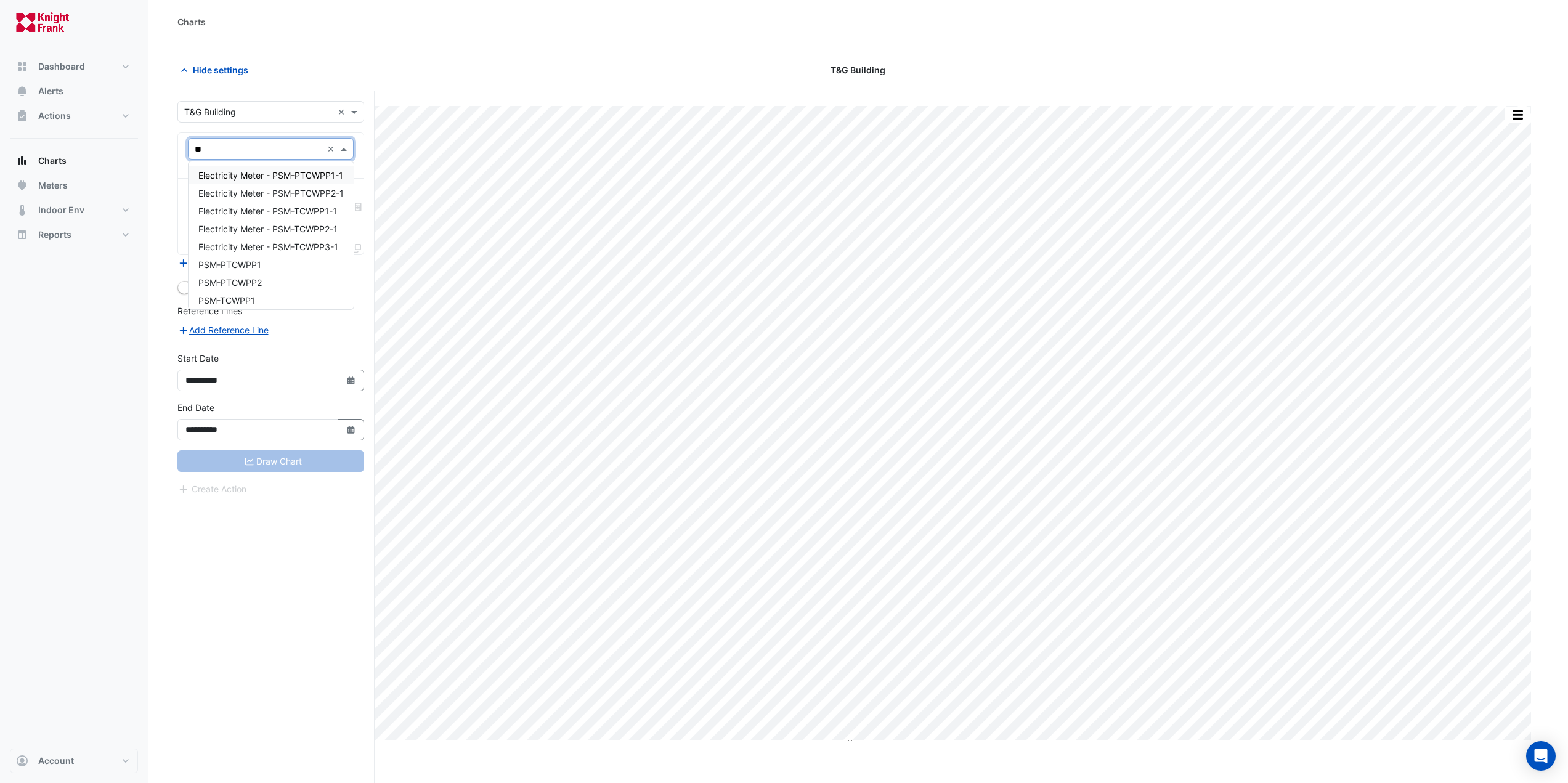
click at [148, 154] on section "Hide settings T&G Building Print Save as JPEG Save as PNG Pivot Data Table Expo…" at bounding box center [857, 437] width 1420 height 786
type input "*"
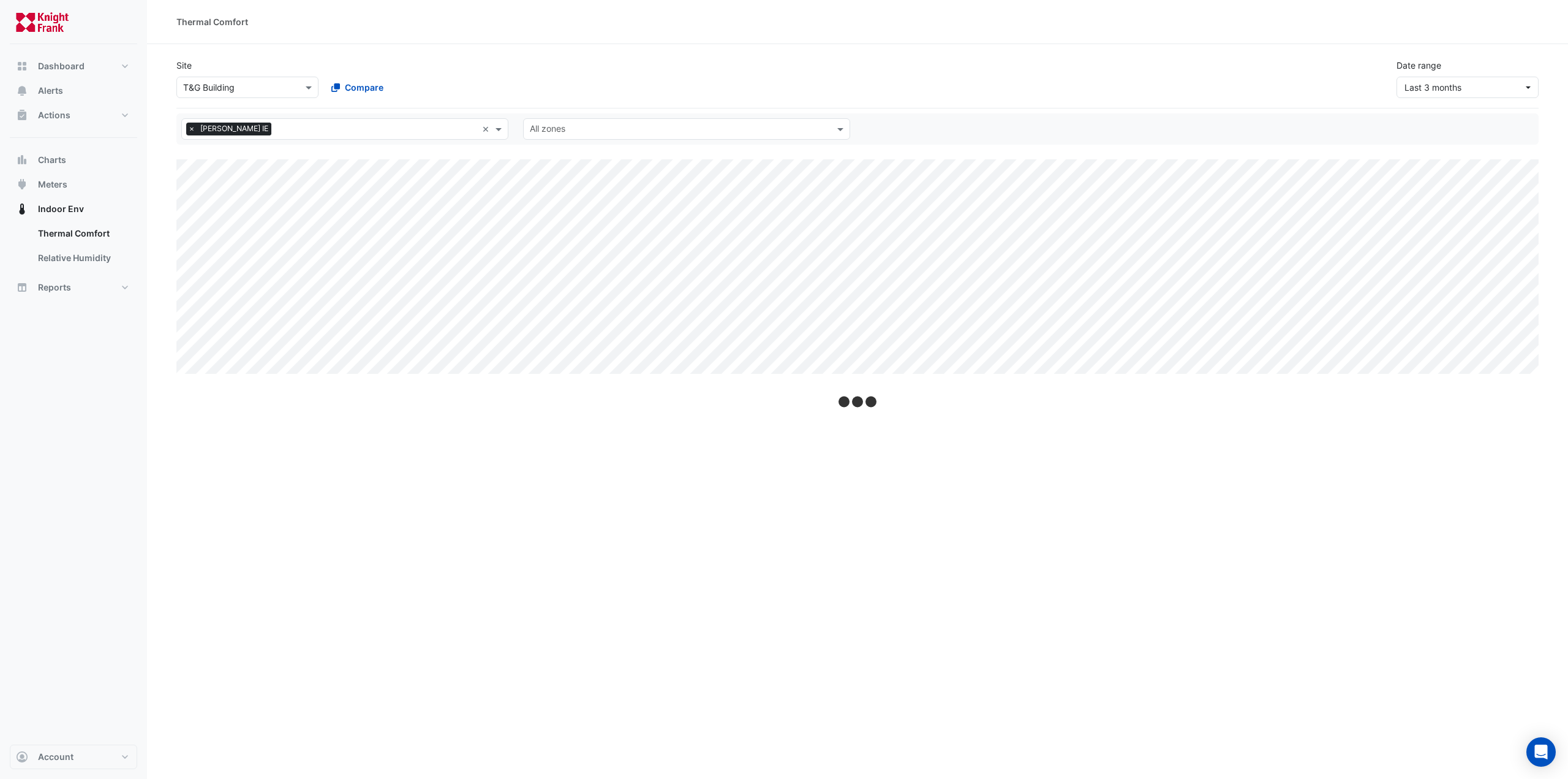
select select "***"
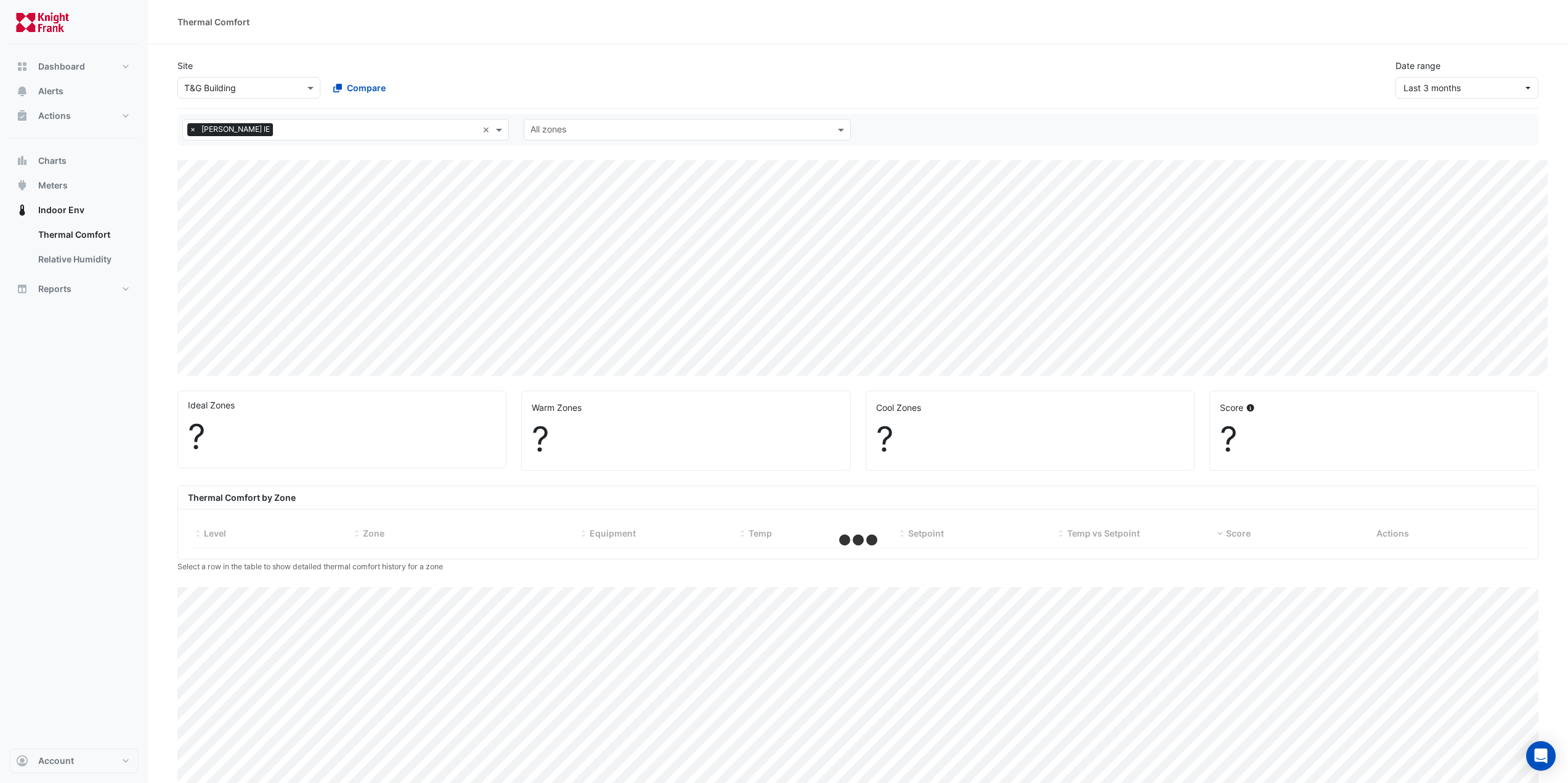
select select "***"
